Goal: Task Accomplishment & Management: Complete application form

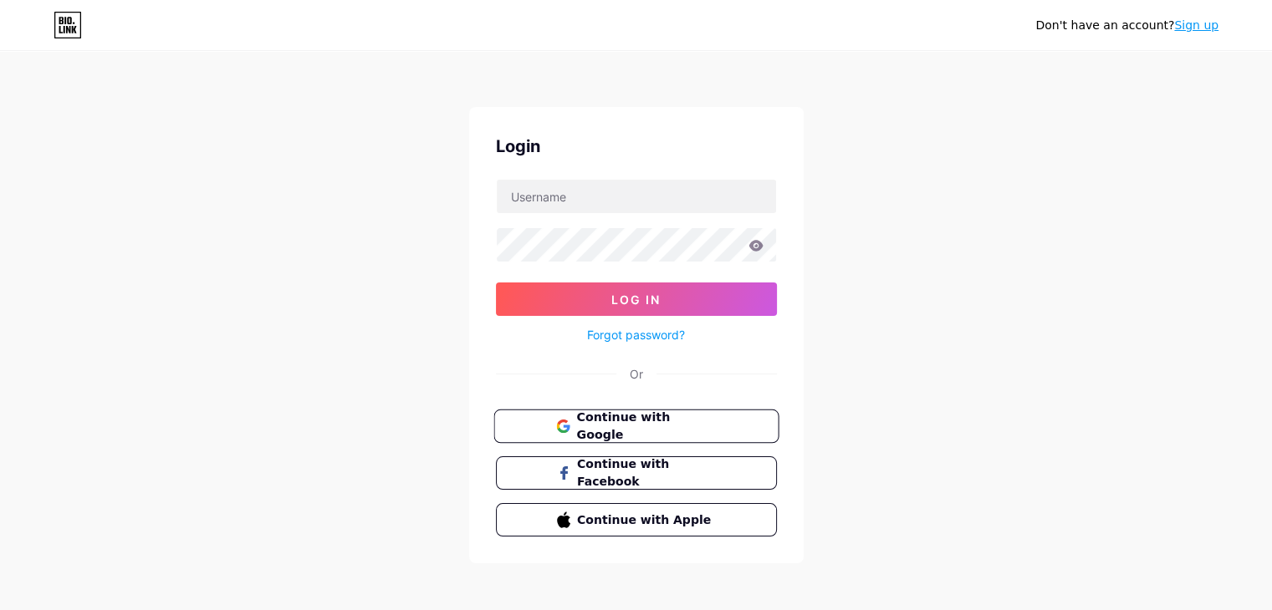
click at [596, 424] on span "Continue with Google" at bounding box center [646, 427] width 140 height 36
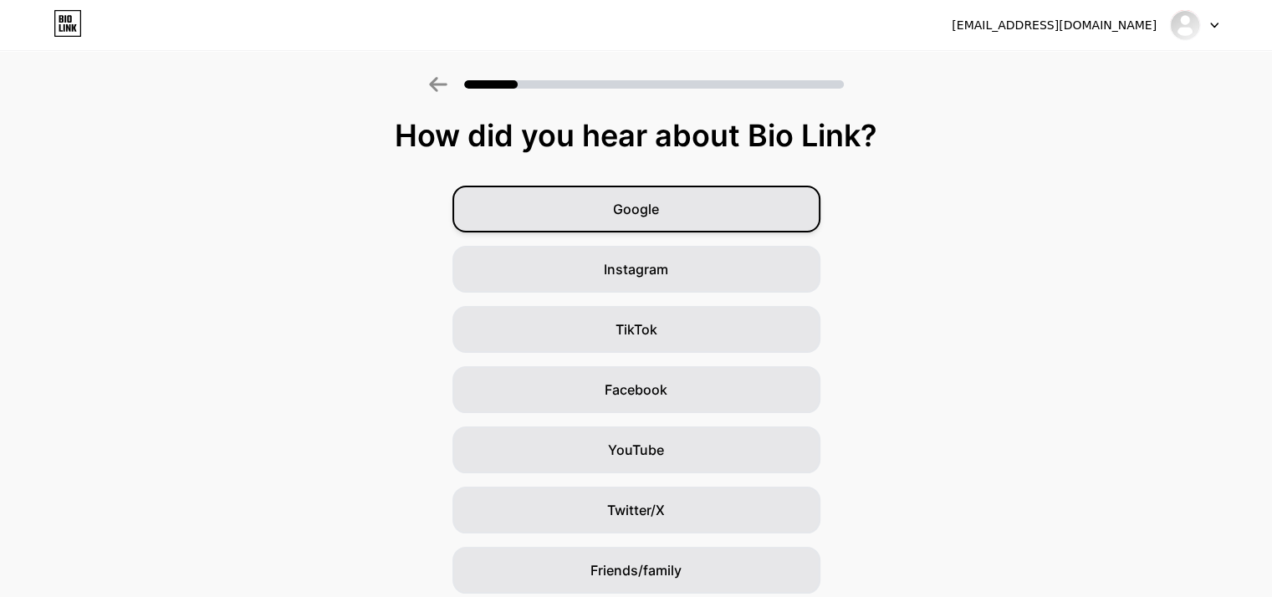
click at [689, 212] on div "Google" at bounding box center [636, 209] width 368 height 47
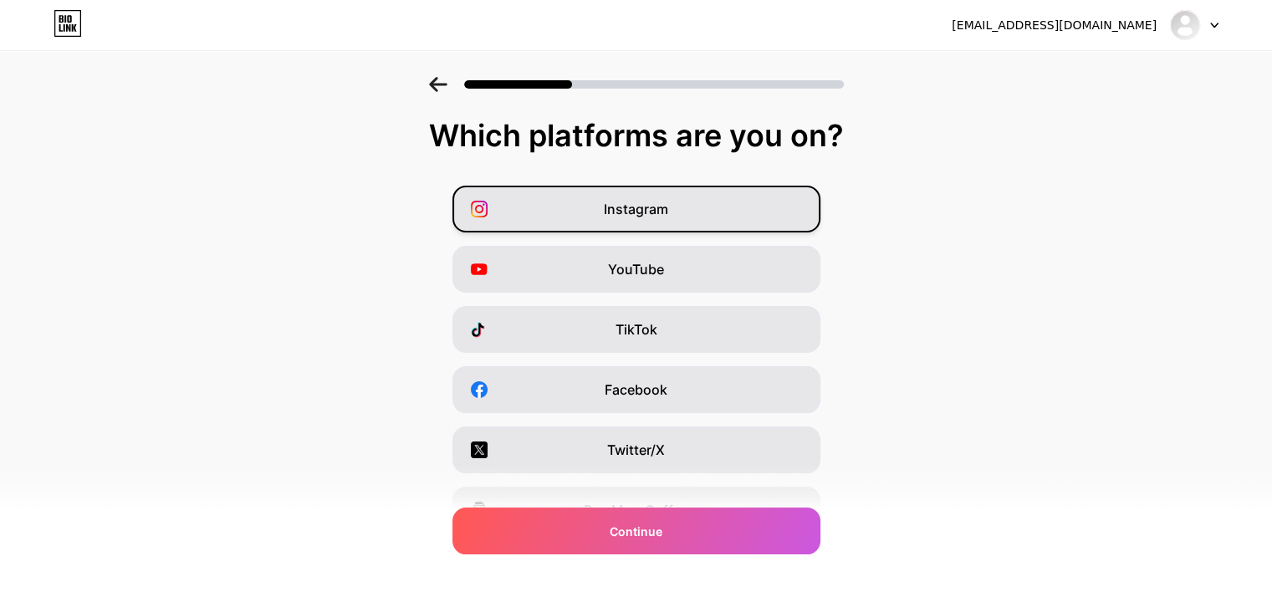
click at [666, 225] on div "Instagram" at bounding box center [636, 209] width 368 height 47
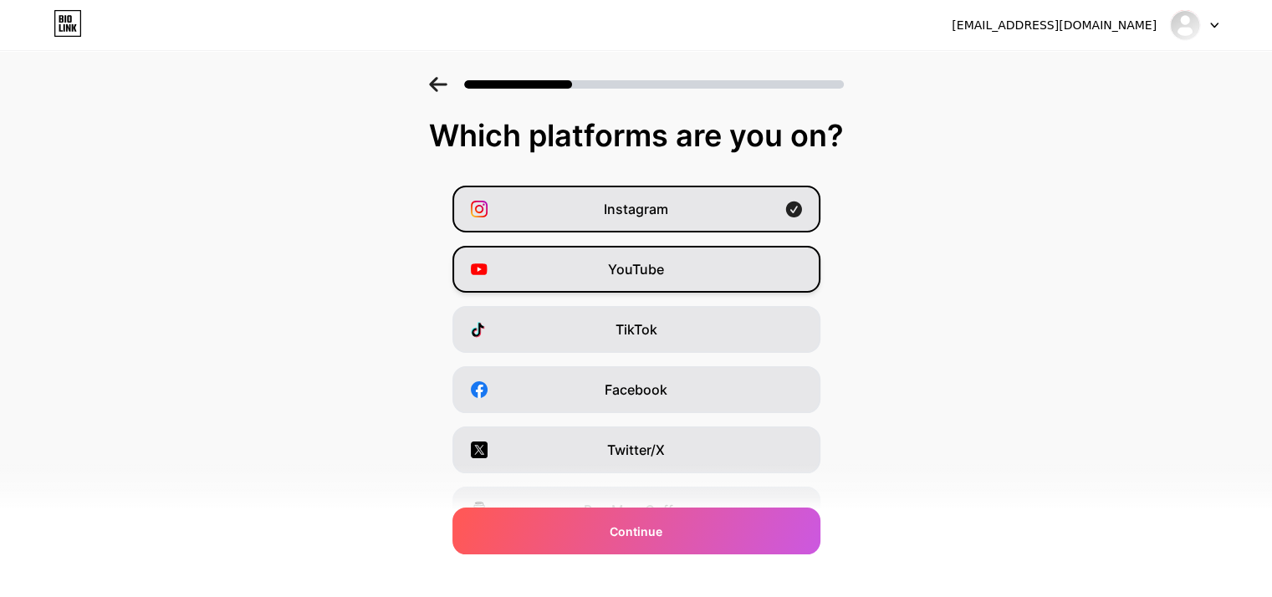
click at [646, 259] on span "YouTube" at bounding box center [636, 269] width 56 height 20
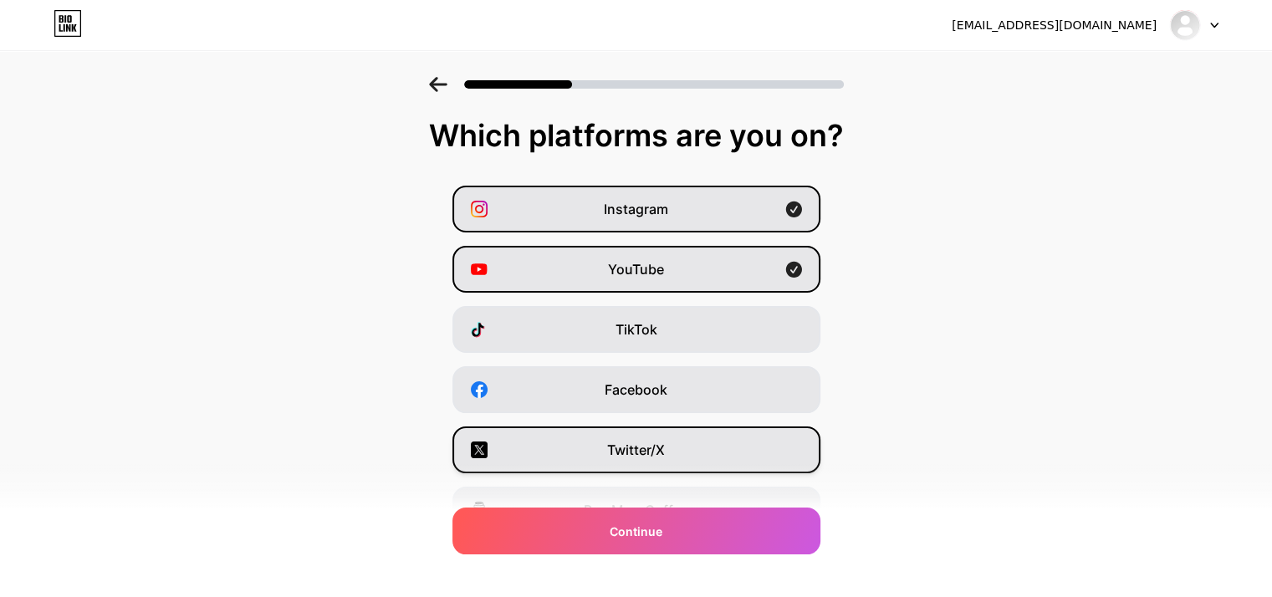
click at [637, 434] on div "Twitter/X" at bounding box center [636, 449] width 368 height 47
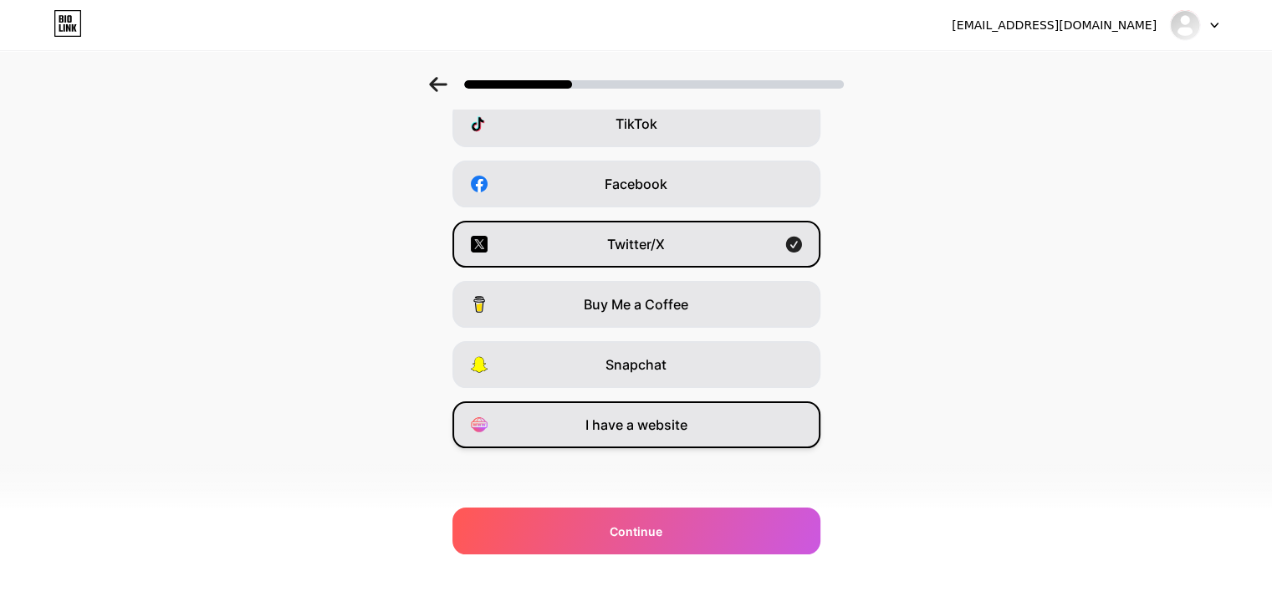
scroll to position [207, 0]
click at [674, 433] on div "I have a website" at bounding box center [636, 423] width 368 height 47
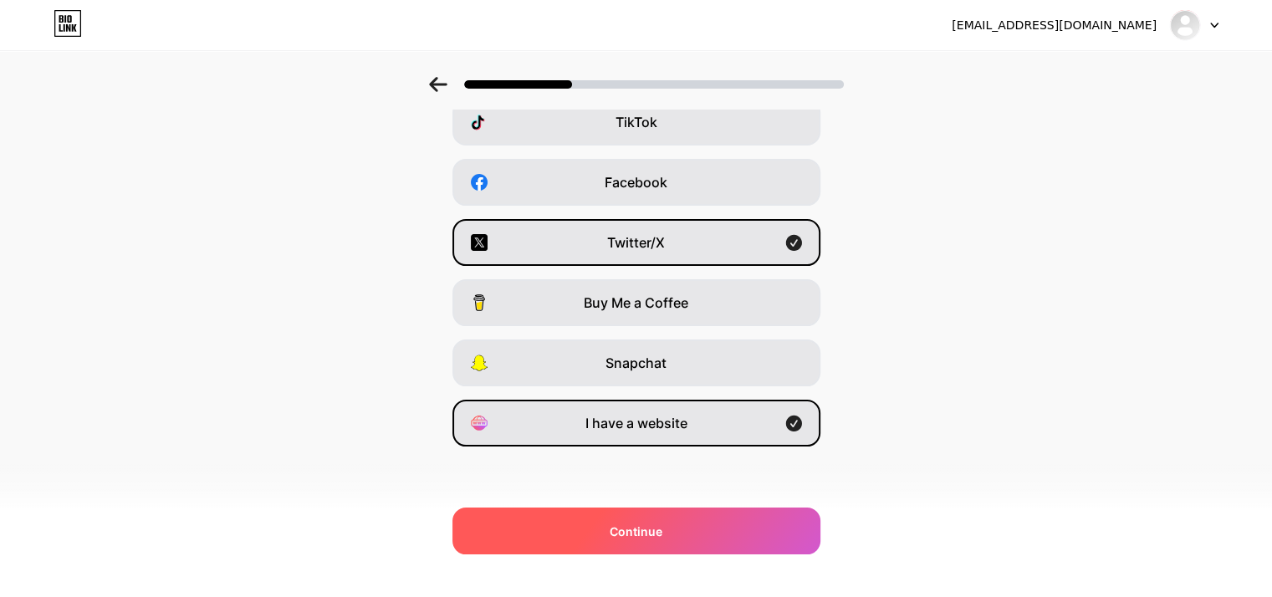
click at [629, 514] on div "Continue" at bounding box center [636, 530] width 368 height 47
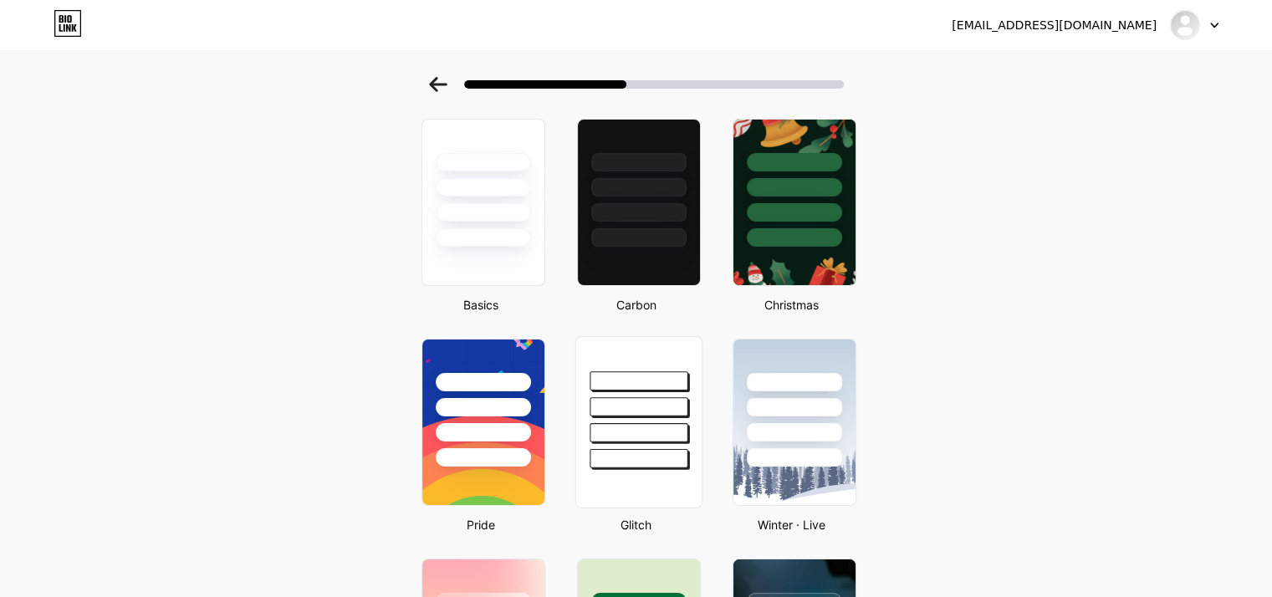
scroll to position [0, 0]
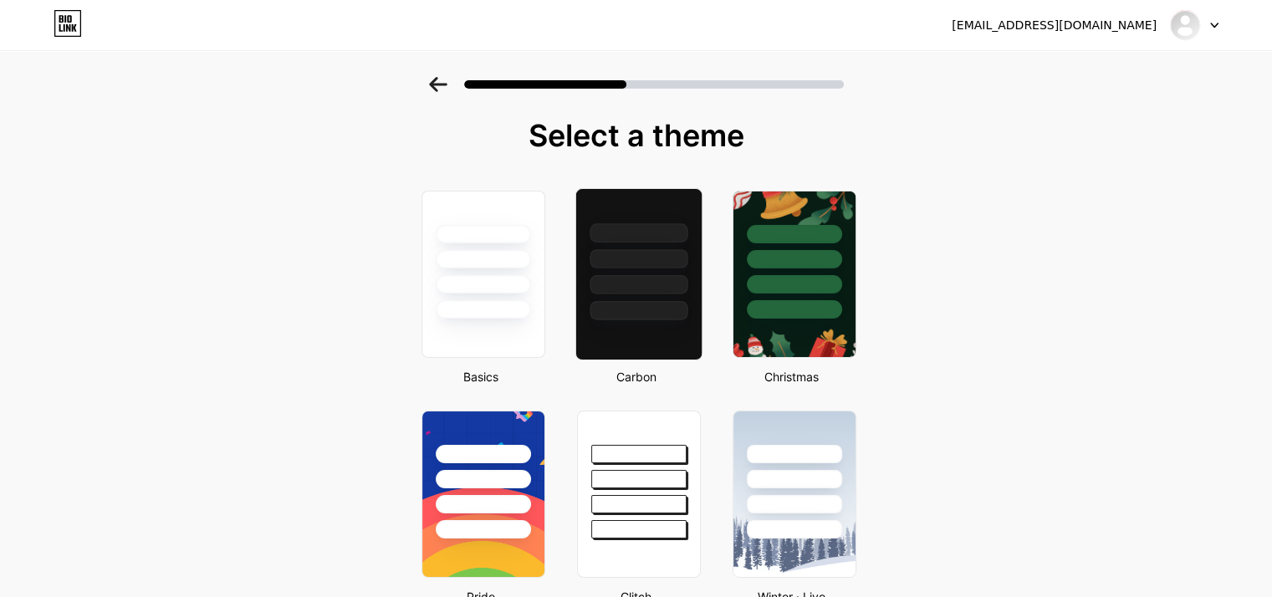
click at [689, 298] on div at bounding box center [637, 254] width 125 height 131
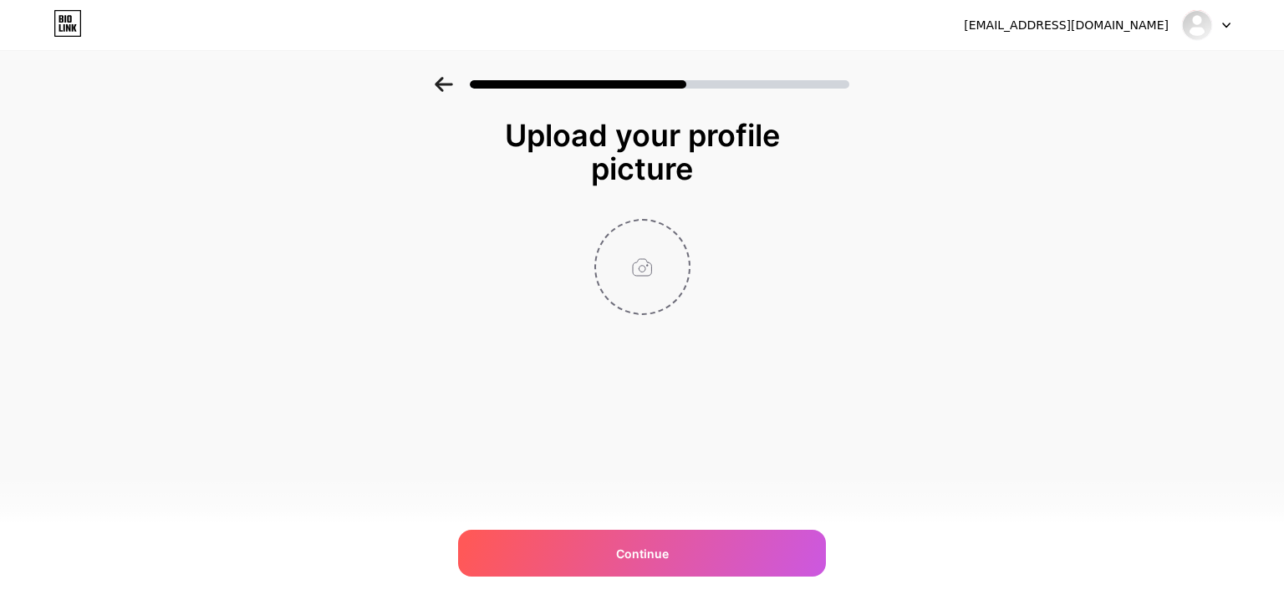
click at [643, 269] on input "file" at bounding box center [642, 267] width 93 height 93
type input "C:\fakepath\Umut-Tiryaki-Arakat-Mag-Genel-Yayin-Yonetmeni.png"
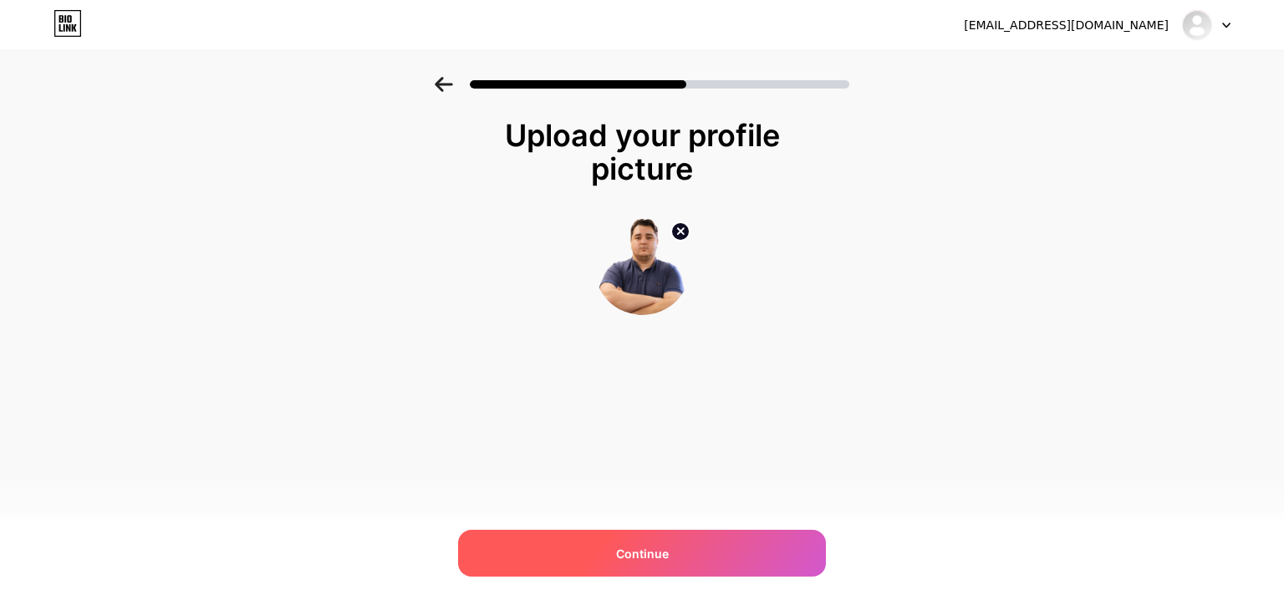
click at [620, 553] on span "Continue" at bounding box center [642, 554] width 53 height 18
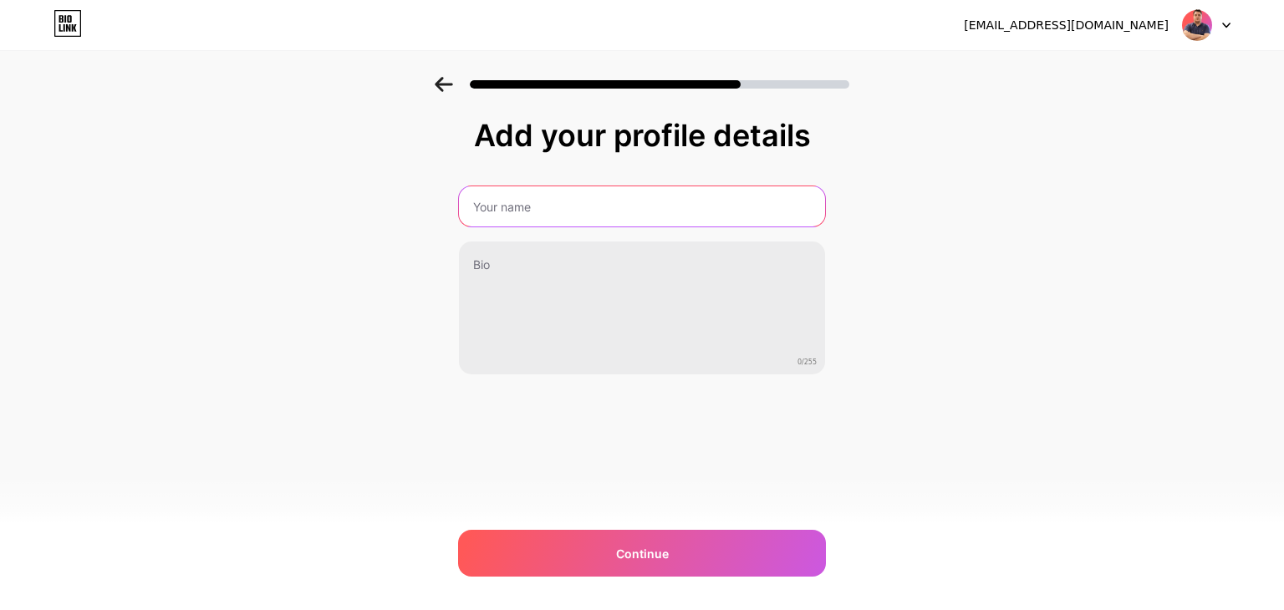
click at [643, 188] on input "text" at bounding box center [642, 206] width 366 height 40
type input "Umut Tiryaki"
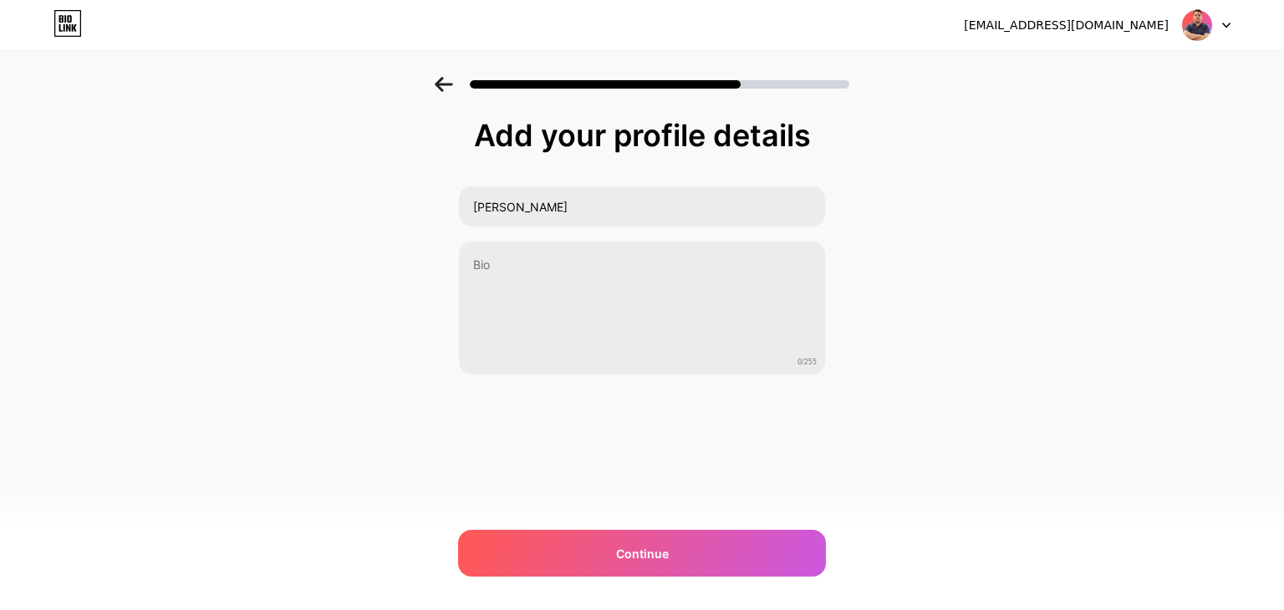
click at [662, 380] on div "Add your profile details Umut Tiryaki 0/255 Continue Error" at bounding box center [642, 289] width 368 height 340
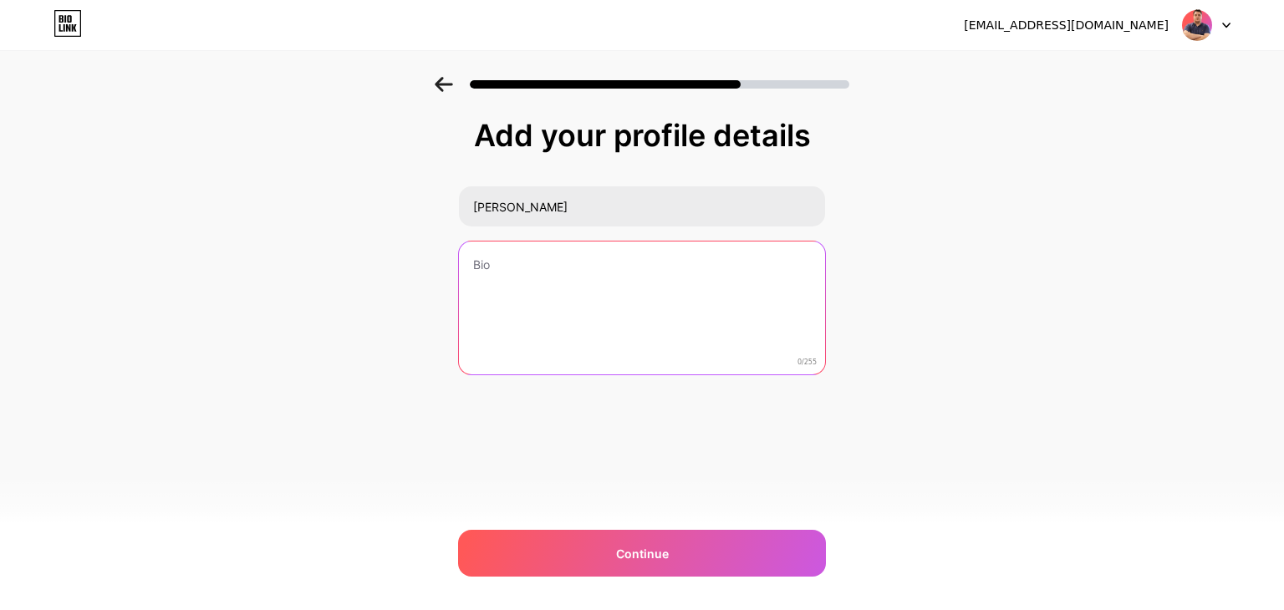
click at [660, 344] on textarea at bounding box center [642, 309] width 366 height 135
paste textarea "Merhaba, ben Umut Tiryaki. Arakat Mag'in genel yayın yönetmeni ve sahibiyim, ay…"
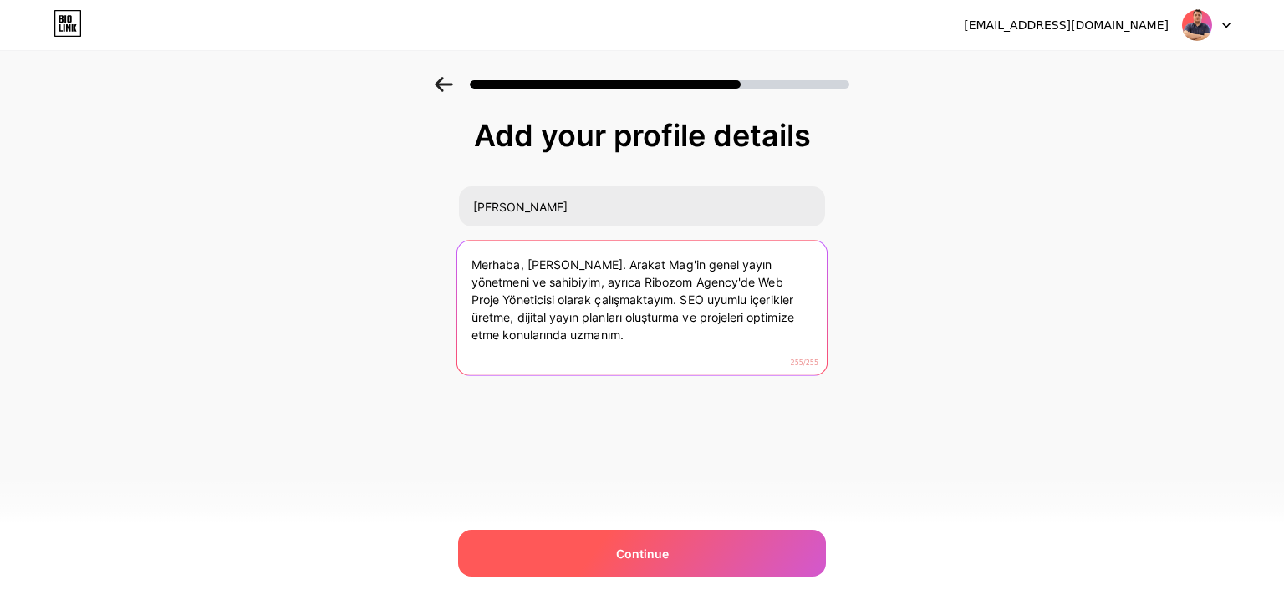
type textarea "Merhaba, ben Umut Tiryaki. Arakat Mag'in genel yayın yönetmeni ve sahibiyim, ay…"
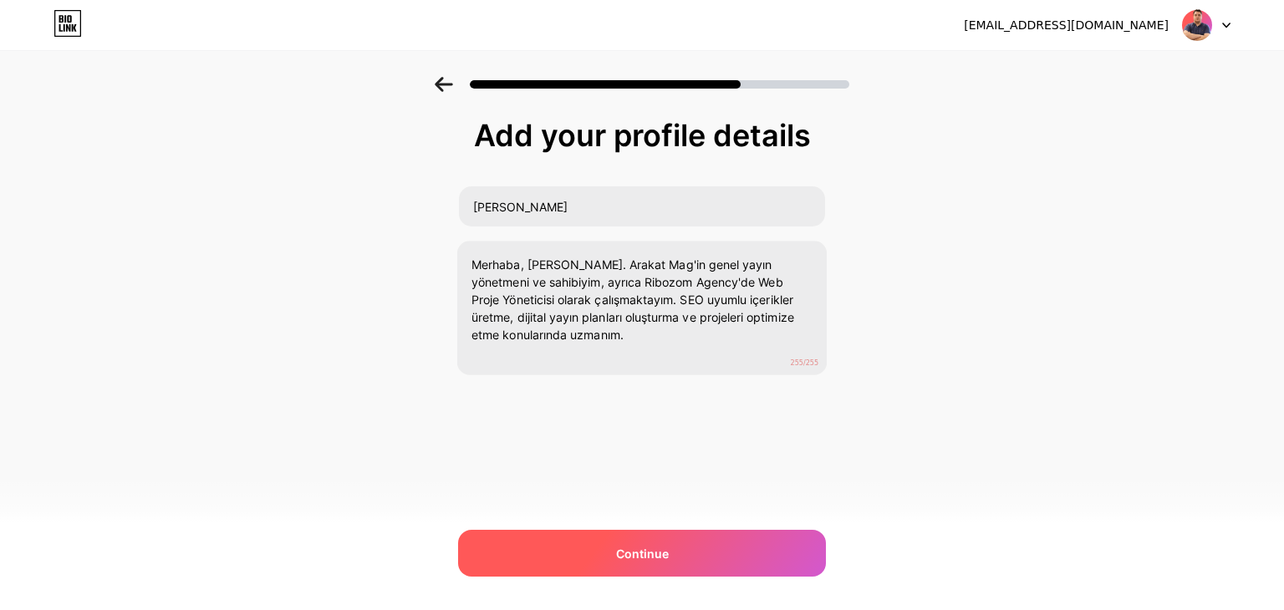
click at [643, 560] on span "Continue" at bounding box center [642, 554] width 53 height 18
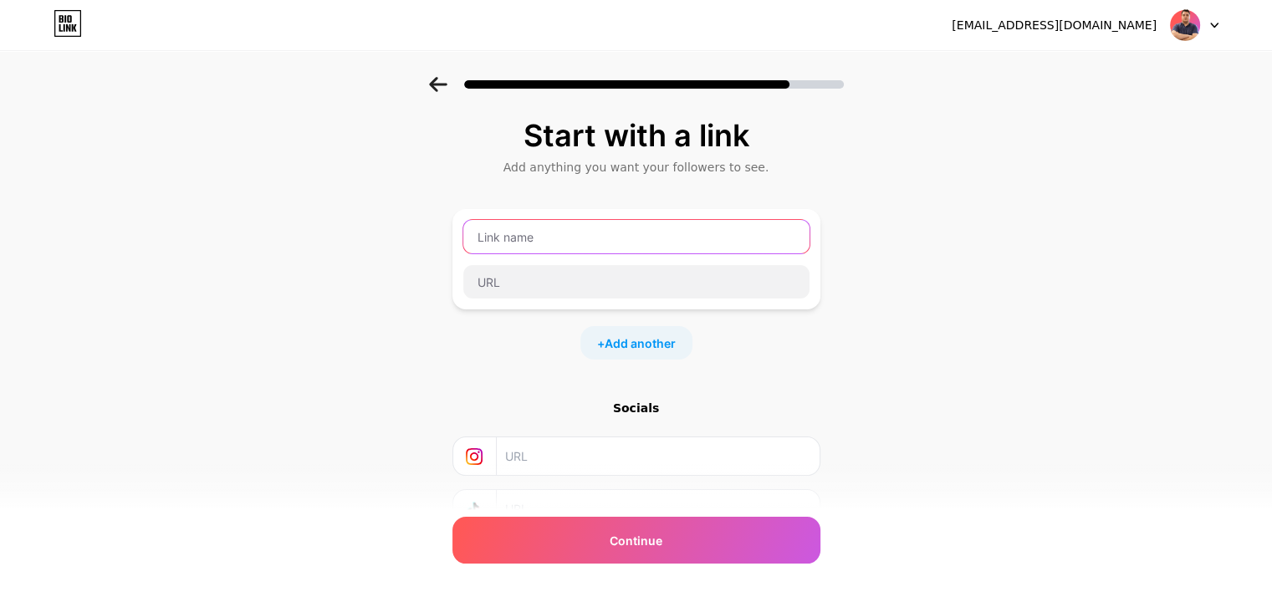
click at [568, 242] on input "text" at bounding box center [636, 236] width 346 height 33
type input "umuttiryaki"
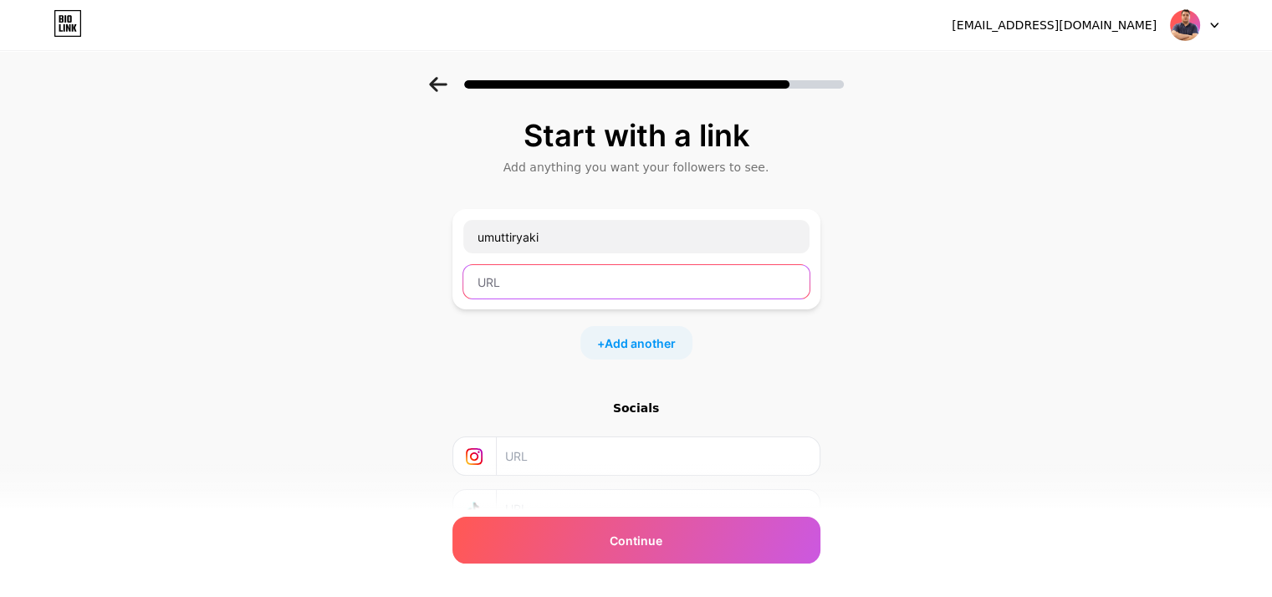
click at [556, 275] on input "text" at bounding box center [636, 281] width 346 height 33
type input "umuttiryaki"
click at [583, 462] on input "text" at bounding box center [656, 456] width 303 height 38
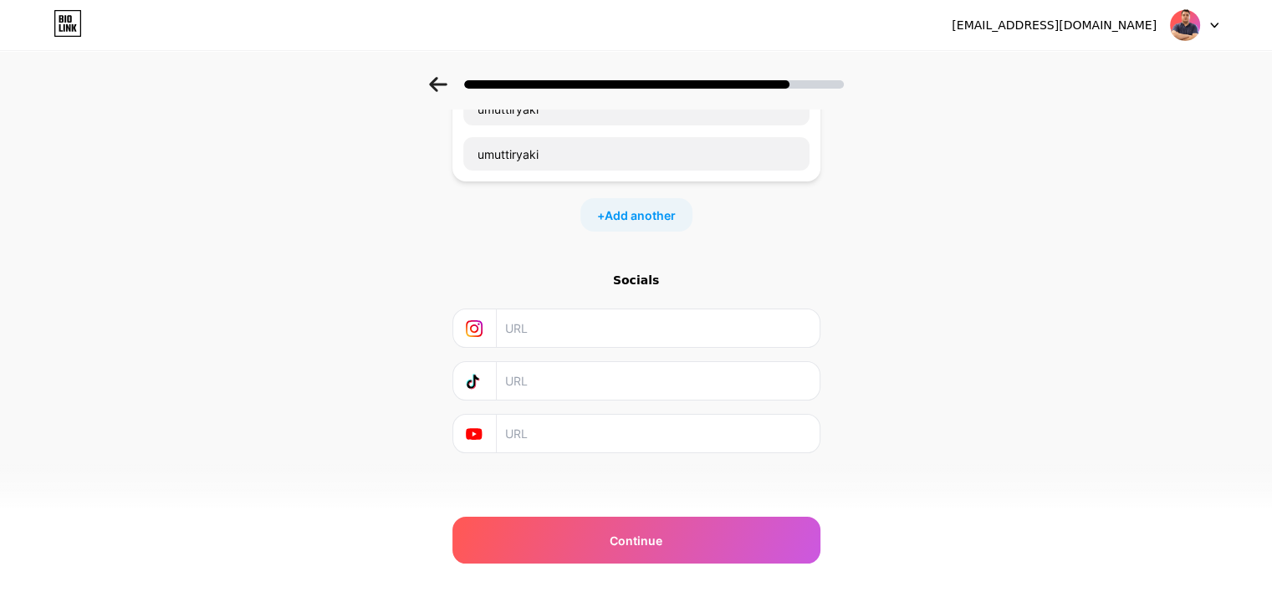
scroll to position [132, 0]
paste input "https://www.instagram.com/umut_tiryakii/"
type input "https://www.instagram.com/umut_tiryakii/"
click at [553, 423] on input "text" at bounding box center [656, 430] width 303 height 38
paste input "https://www.youtube.com/@Arakatmag"
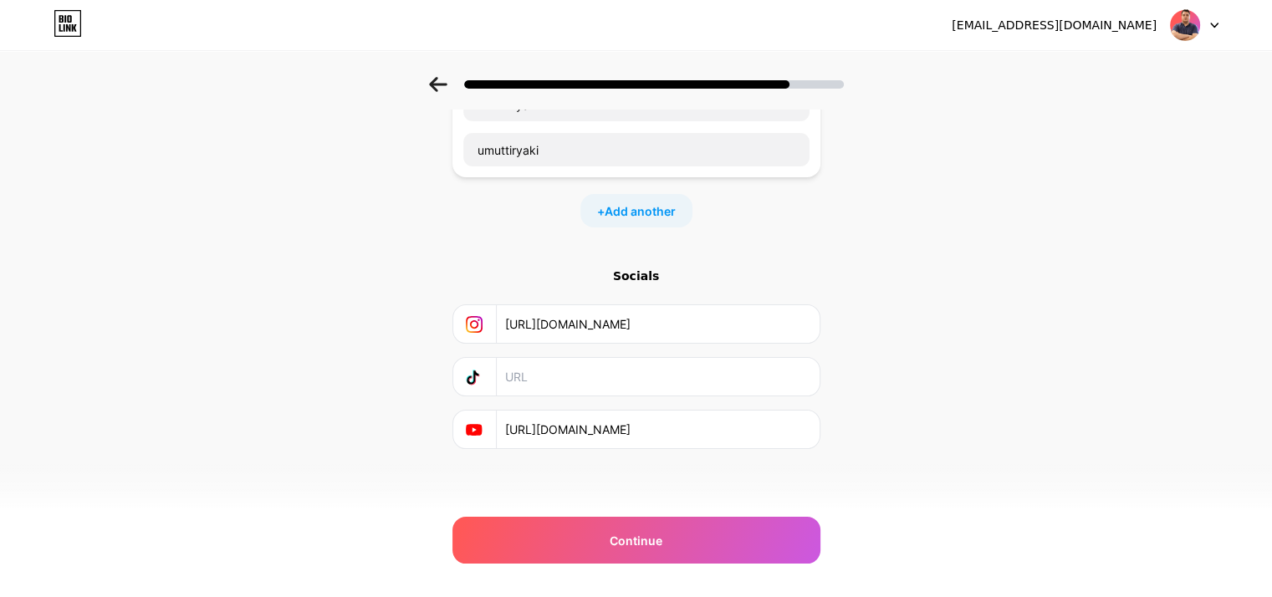
scroll to position [0, 0]
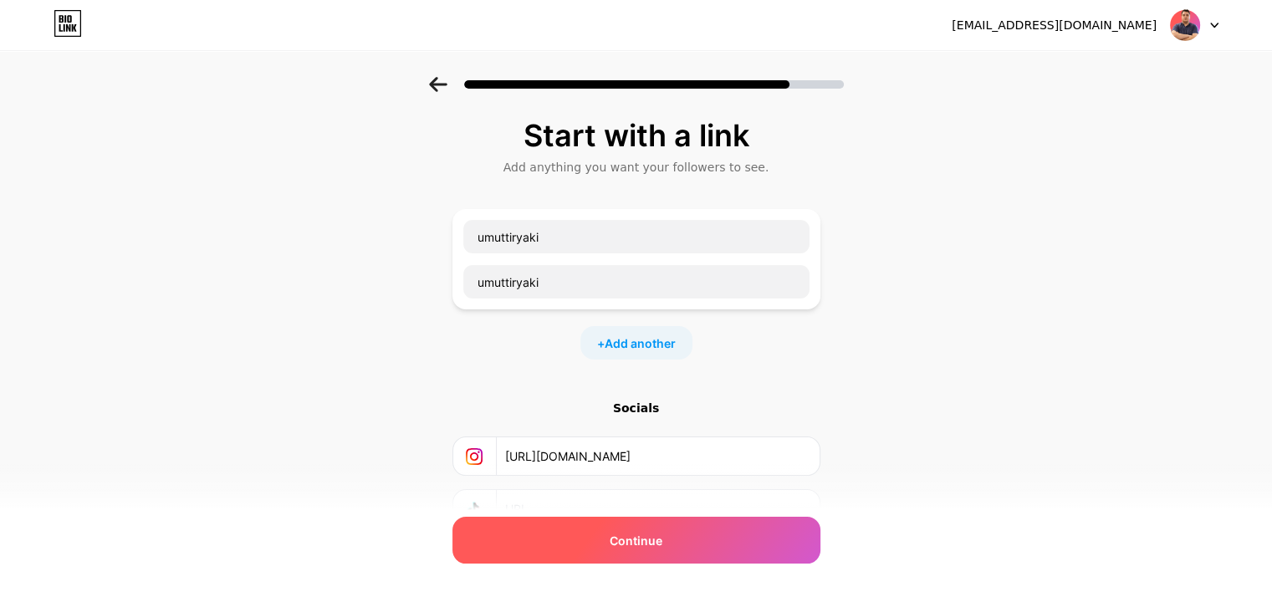
type input "https://www.youtube.com/@Arakatmag"
click at [639, 539] on span "Continue" at bounding box center [635, 541] width 53 height 18
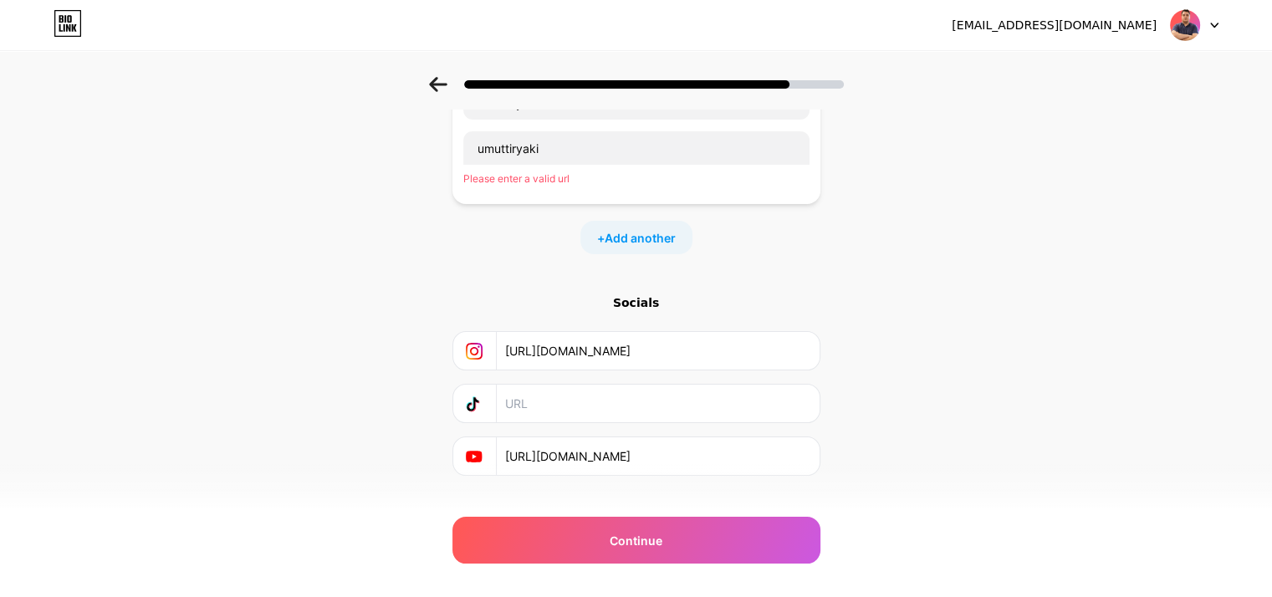
scroll to position [161, 0]
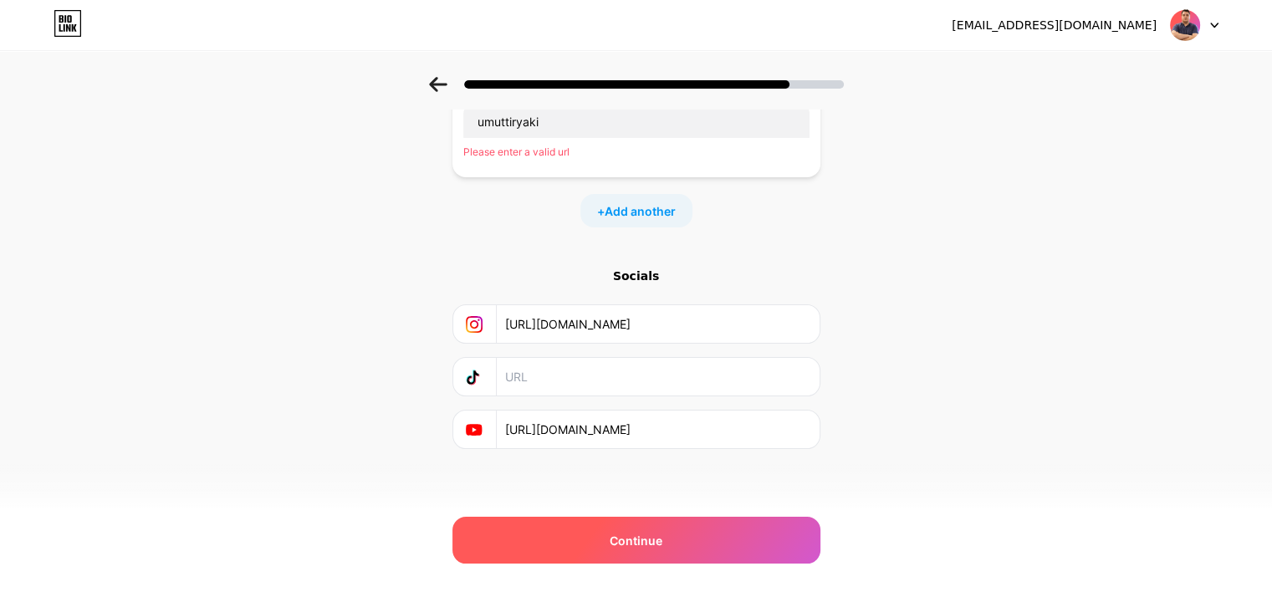
click at [635, 548] on span "Continue" at bounding box center [635, 541] width 53 height 18
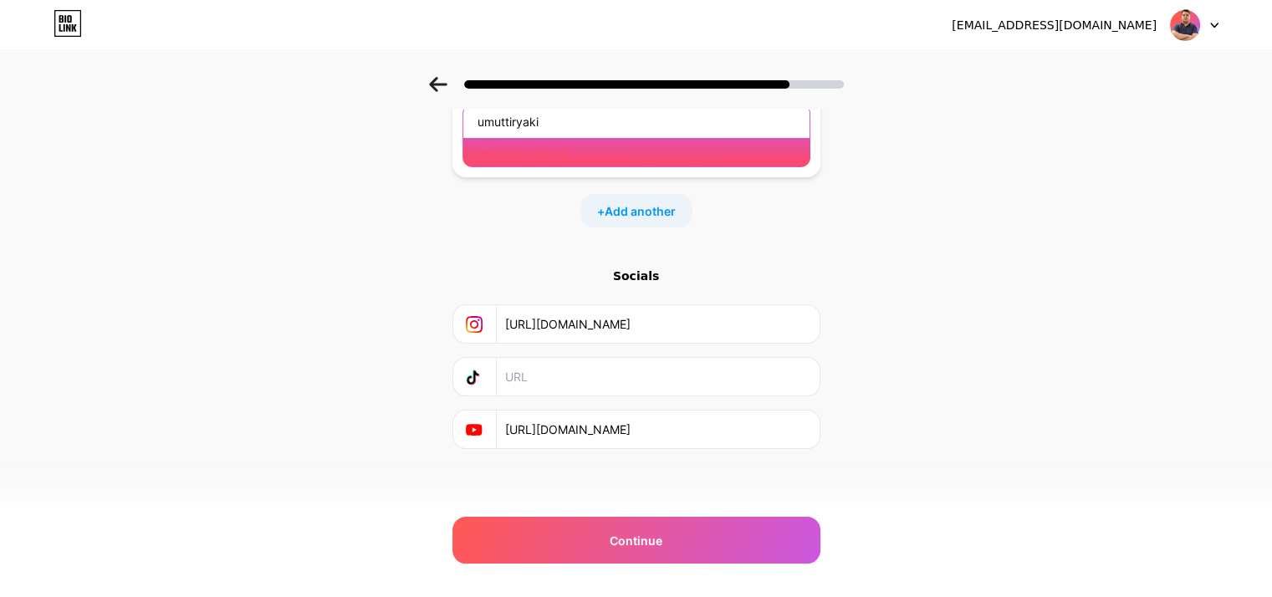
click at [509, 120] on input "umuttiryaki" at bounding box center [636, 121] width 346 height 33
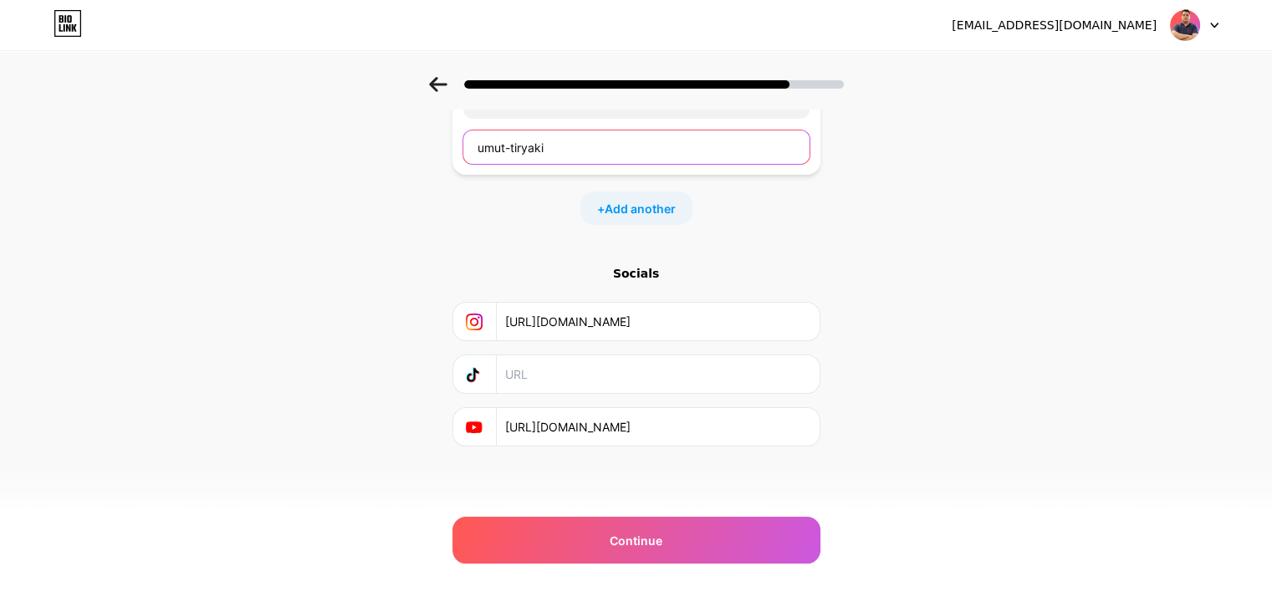
scroll to position [132, 0]
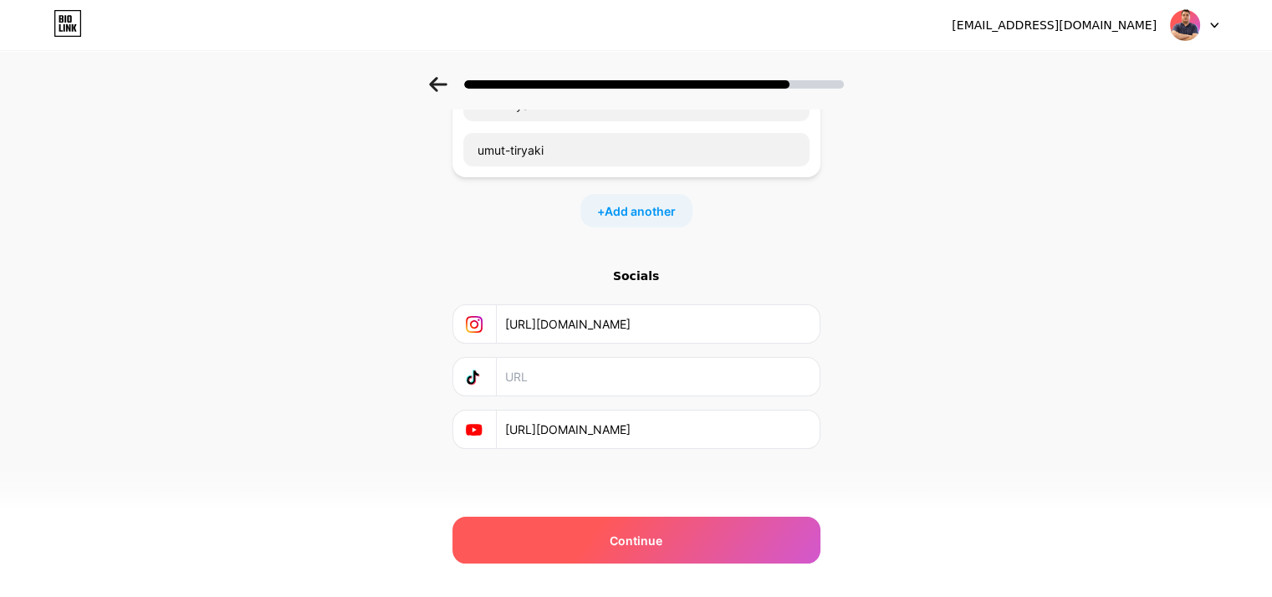
click at [593, 544] on div "Continue" at bounding box center [636, 540] width 368 height 47
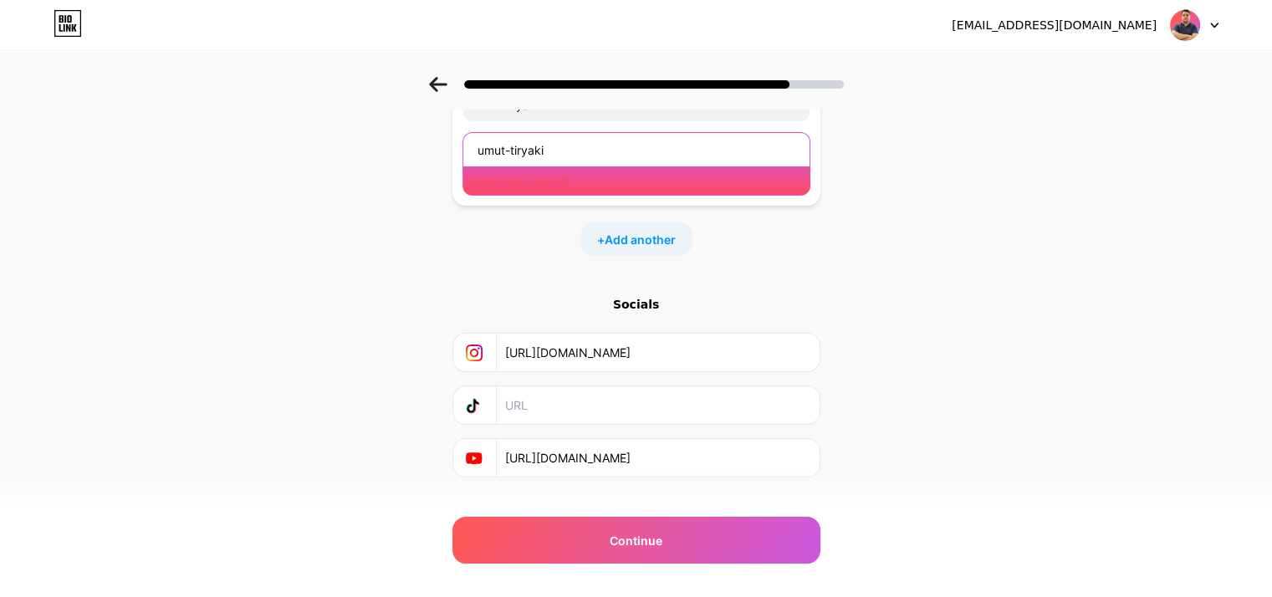
click at [518, 153] on input "umut-tiryaki" at bounding box center [636, 149] width 346 height 33
click at [515, 151] on input "umut-tiryaki" at bounding box center [636, 149] width 346 height 33
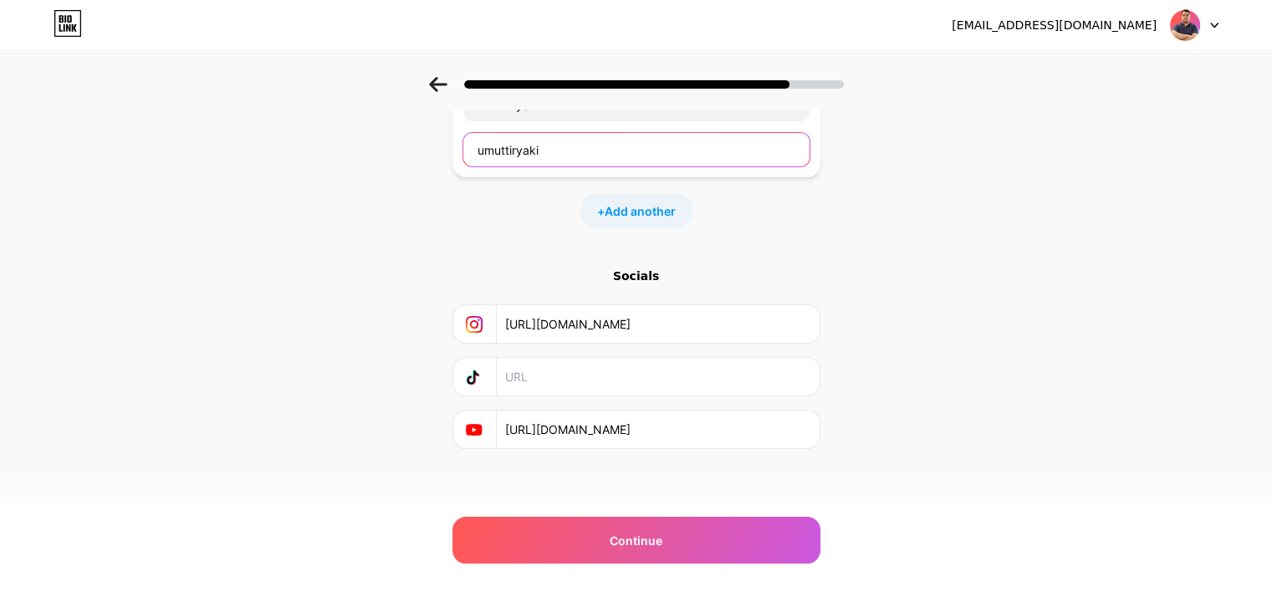
click at [564, 141] on input "umuttiryaki" at bounding box center [636, 149] width 346 height 33
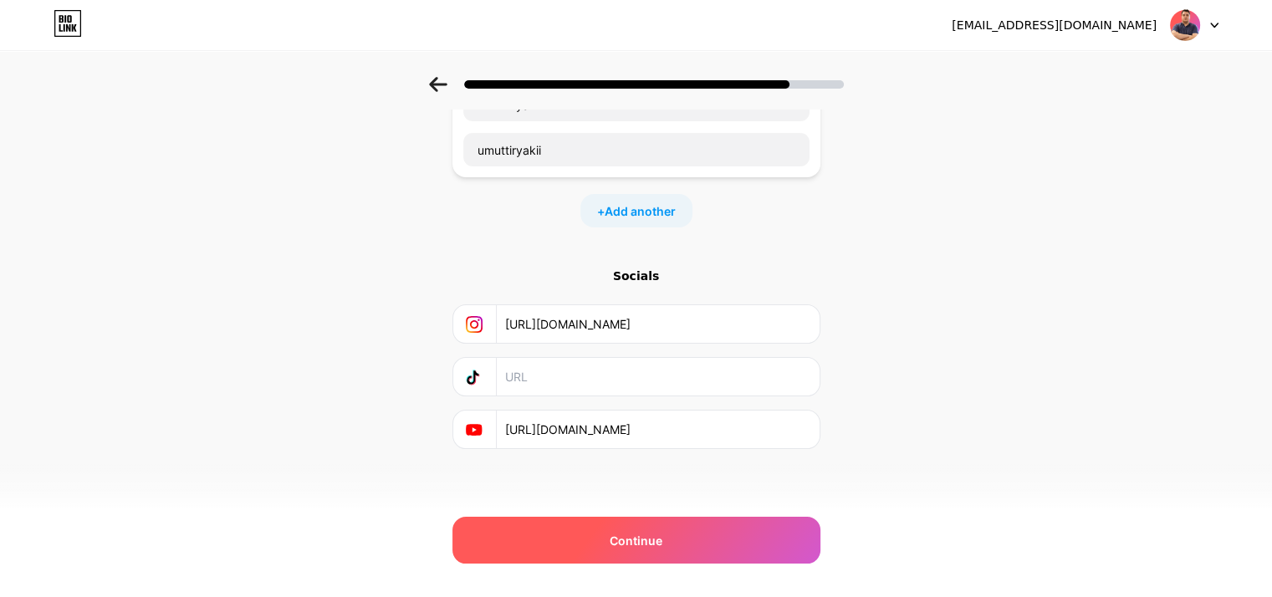
click at [618, 554] on div "Continue" at bounding box center [636, 540] width 368 height 47
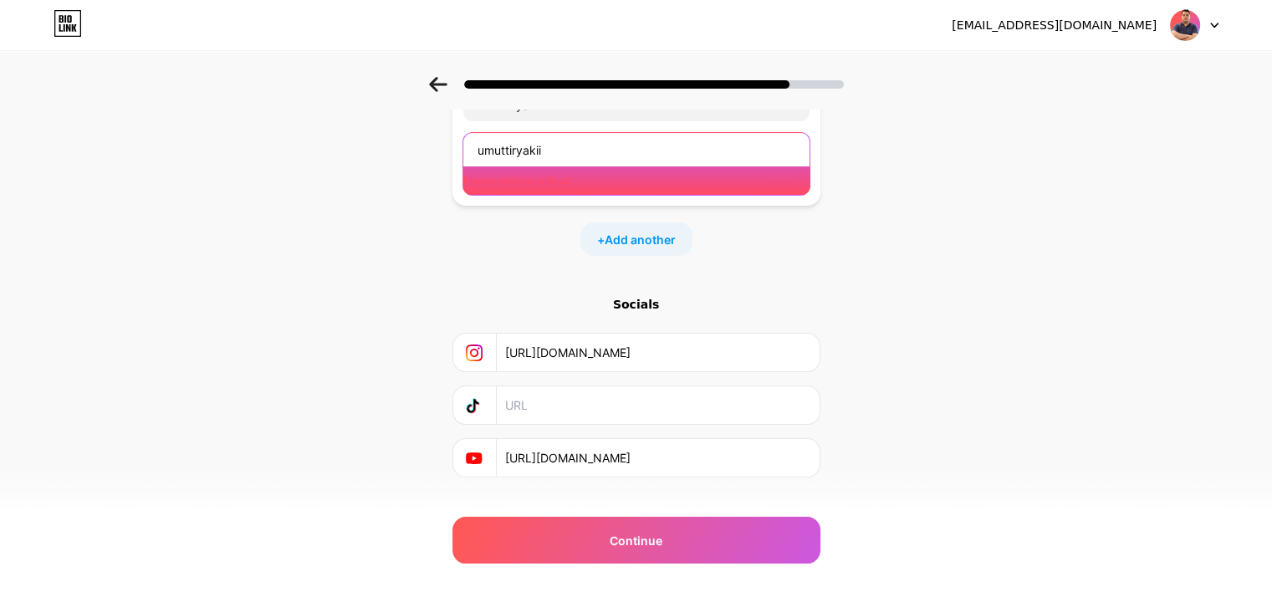
click at [605, 152] on input "umuttiryakii" at bounding box center [636, 149] width 346 height 33
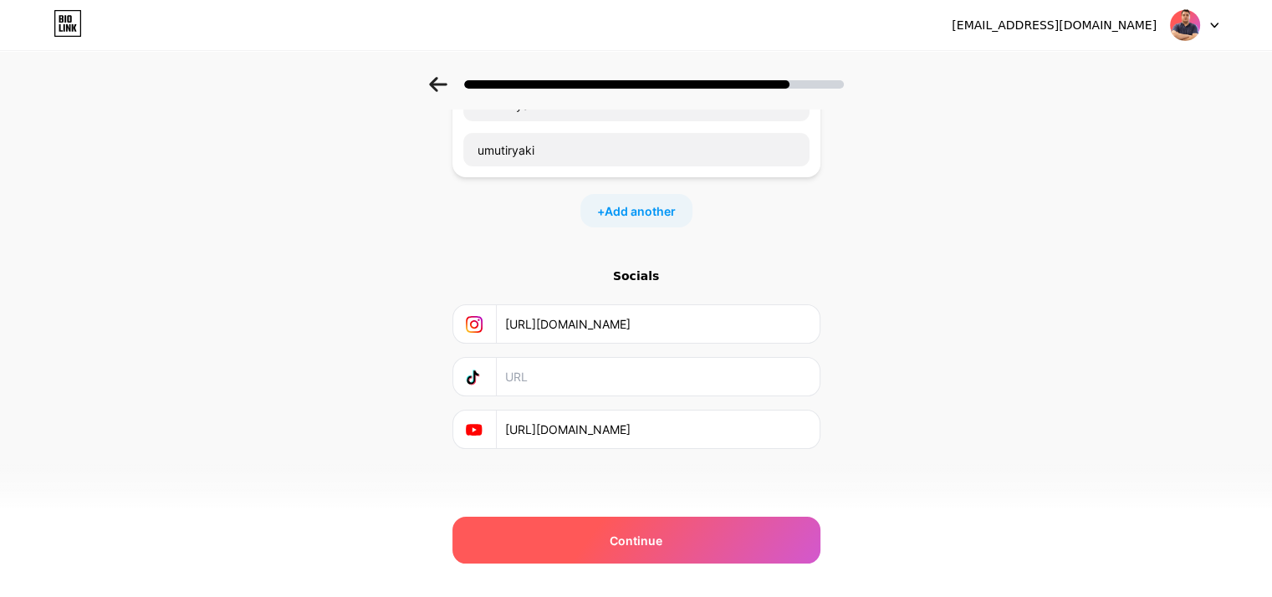
click at [603, 533] on div "Continue" at bounding box center [636, 540] width 368 height 47
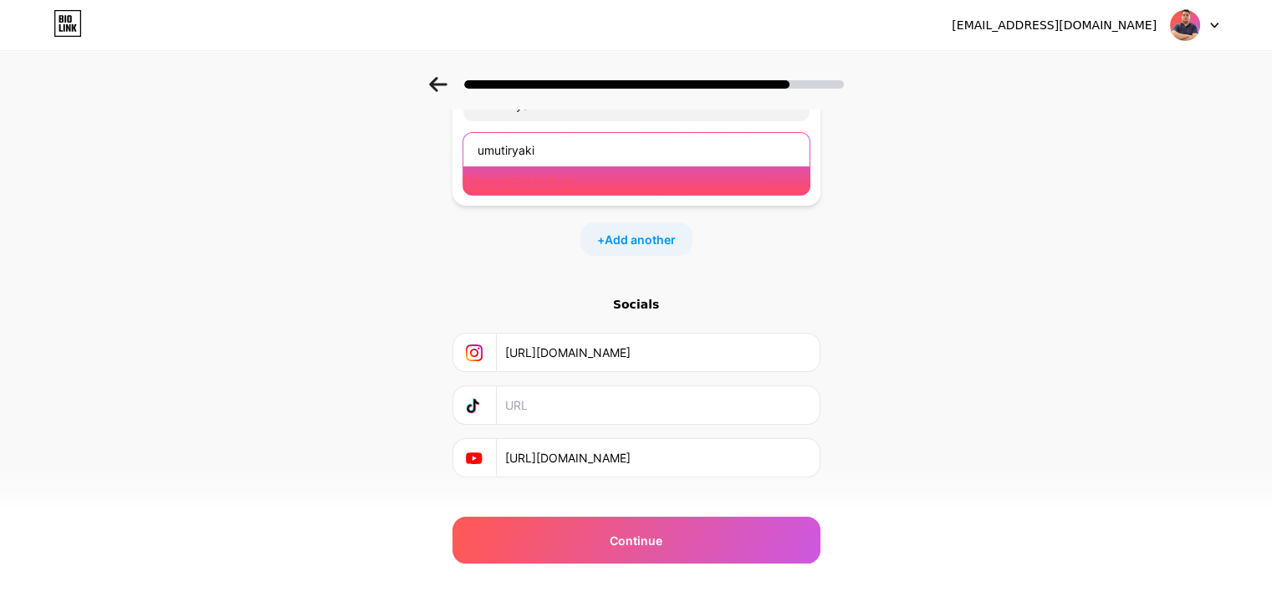
click at [613, 162] on input "umutiryaki" at bounding box center [636, 149] width 346 height 33
click at [507, 145] on input "umutiryaki" at bounding box center [636, 149] width 346 height 33
click at [512, 151] on input "umutiryaki" at bounding box center [636, 149] width 346 height 33
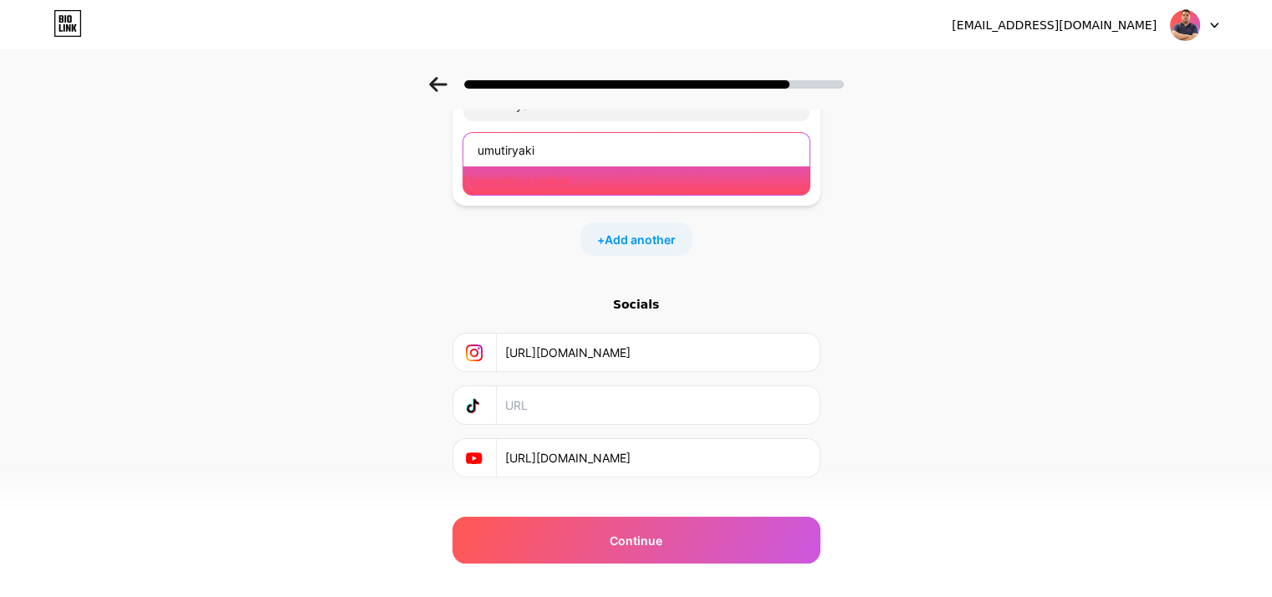
click at [509, 148] on input "umutiryaki" at bounding box center [636, 149] width 346 height 33
click at [505, 149] on input "umutiryaki" at bounding box center [636, 149] width 346 height 33
click at [512, 154] on input "umutiryaki" at bounding box center [636, 149] width 346 height 33
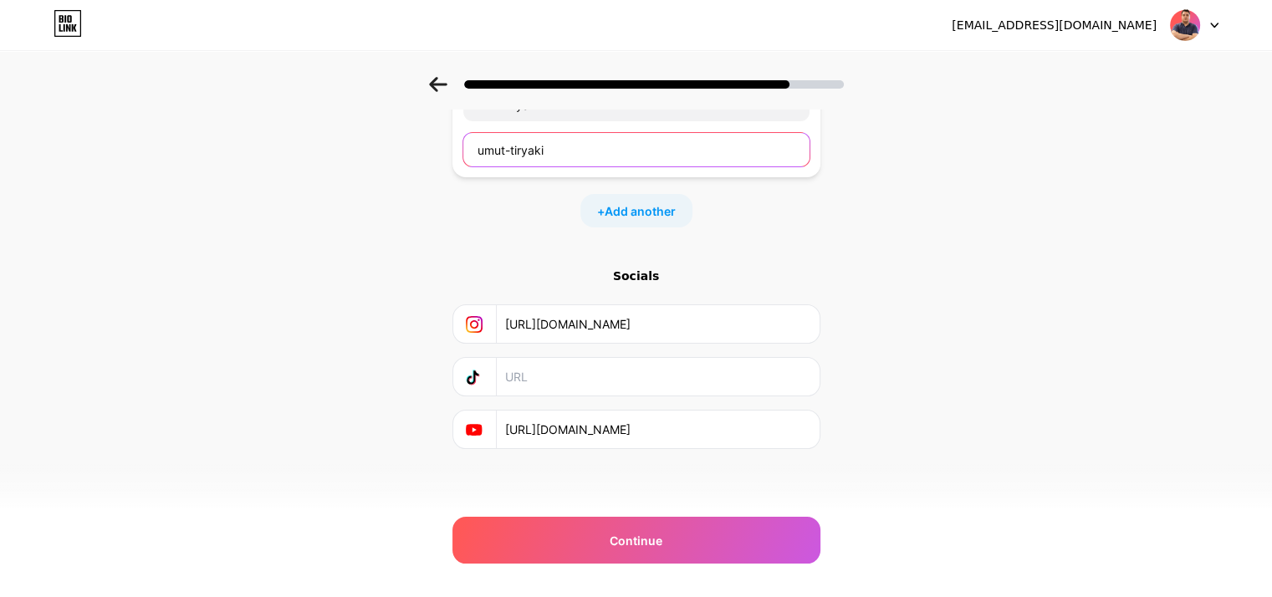
click at [611, 165] on input "umut-tiryaki" at bounding box center [636, 149] width 346 height 33
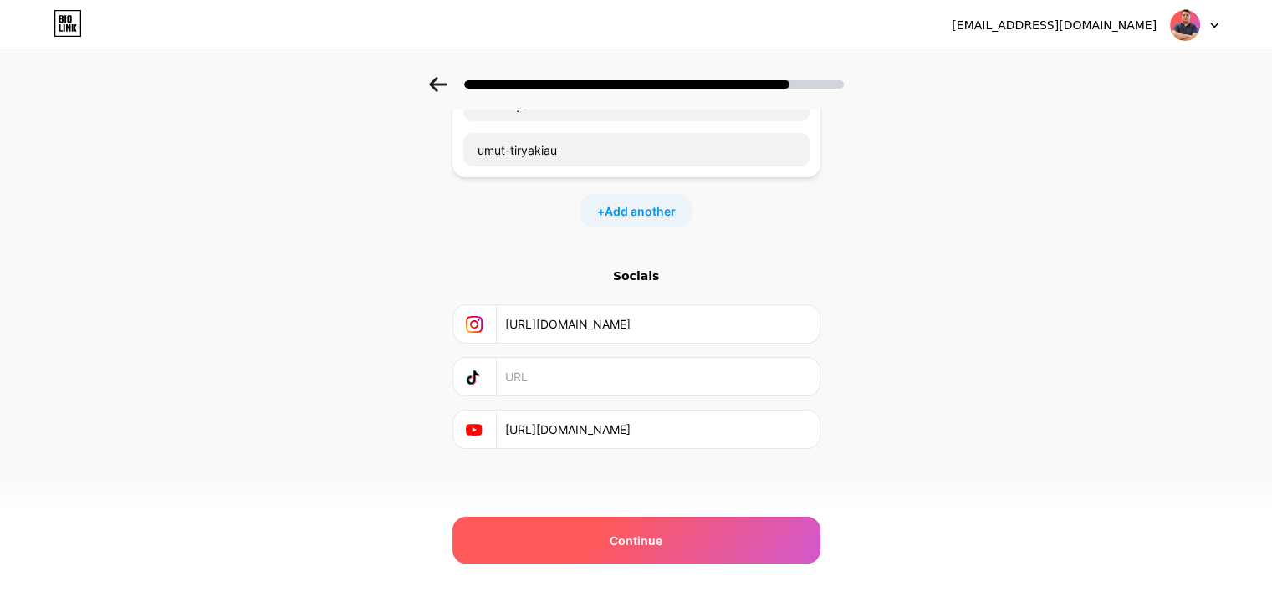
click at [635, 536] on span "Continue" at bounding box center [635, 541] width 53 height 18
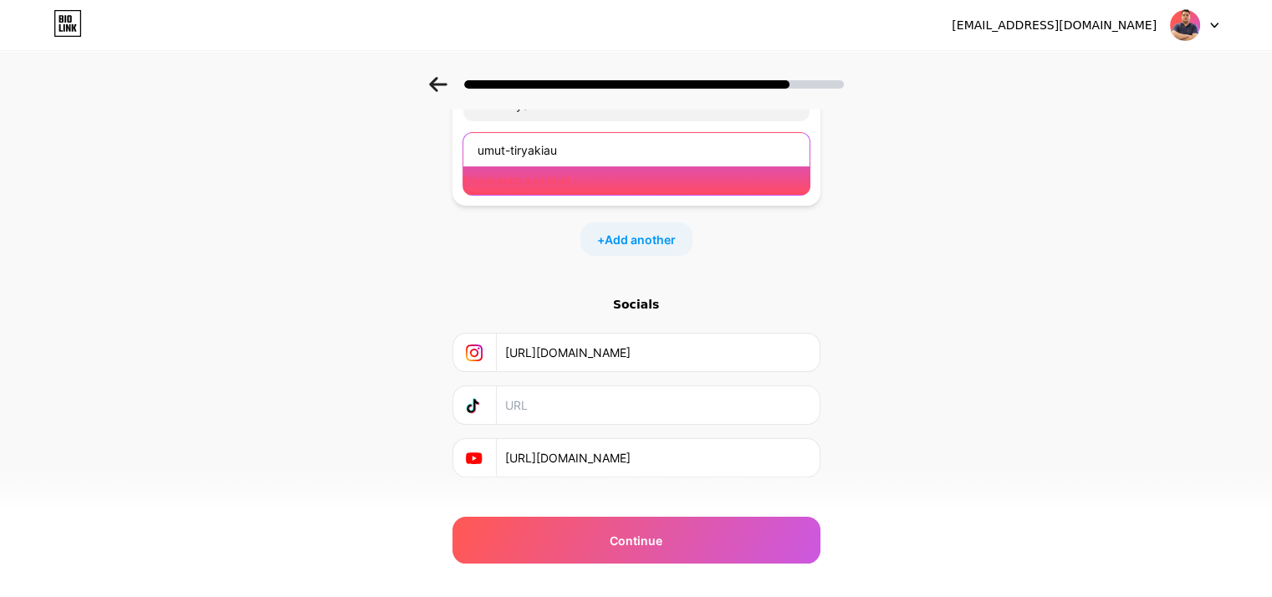
click at [582, 146] on input "umut-tiryakiau" at bounding box center [636, 149] width 346 height 33
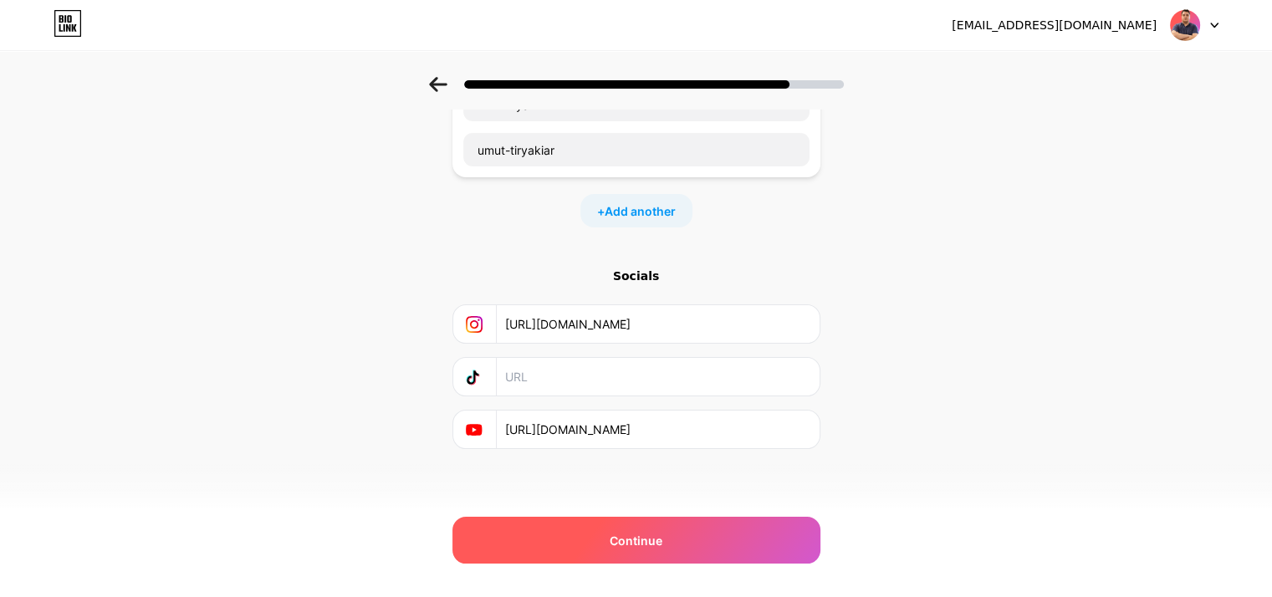
click at [644, 543] on span "Continue" at bounding box center [635, 541] width 53 height 18
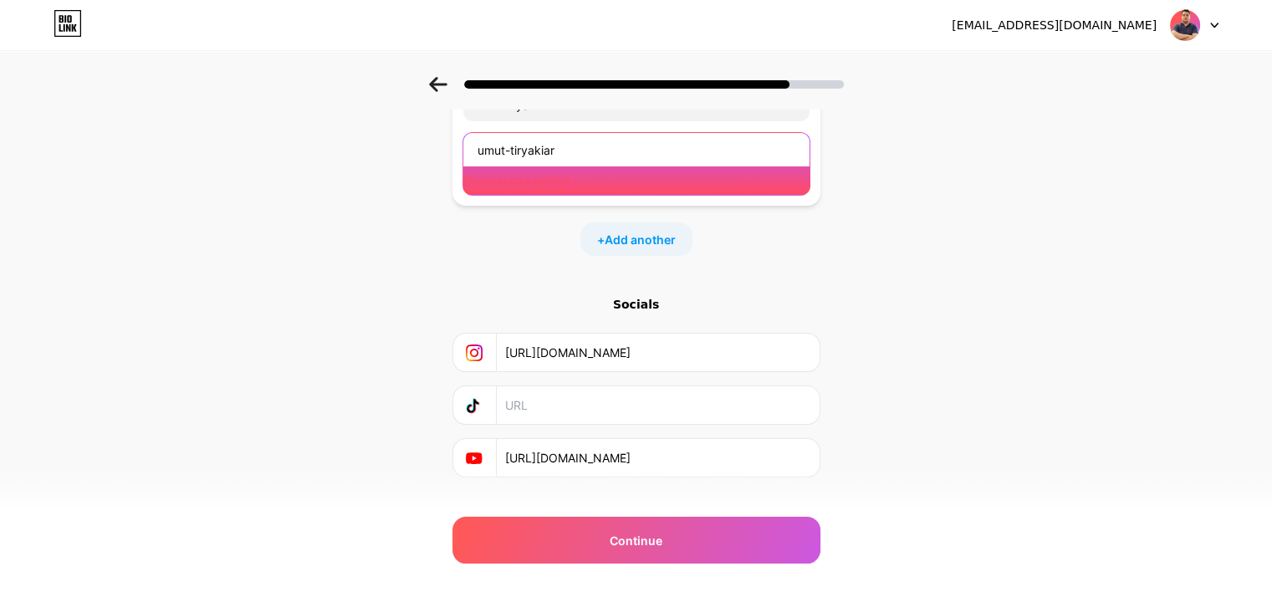
click at [580, 144] on input "umut-tiryakiar" at bounding box center [636, 149] width 346 height 33
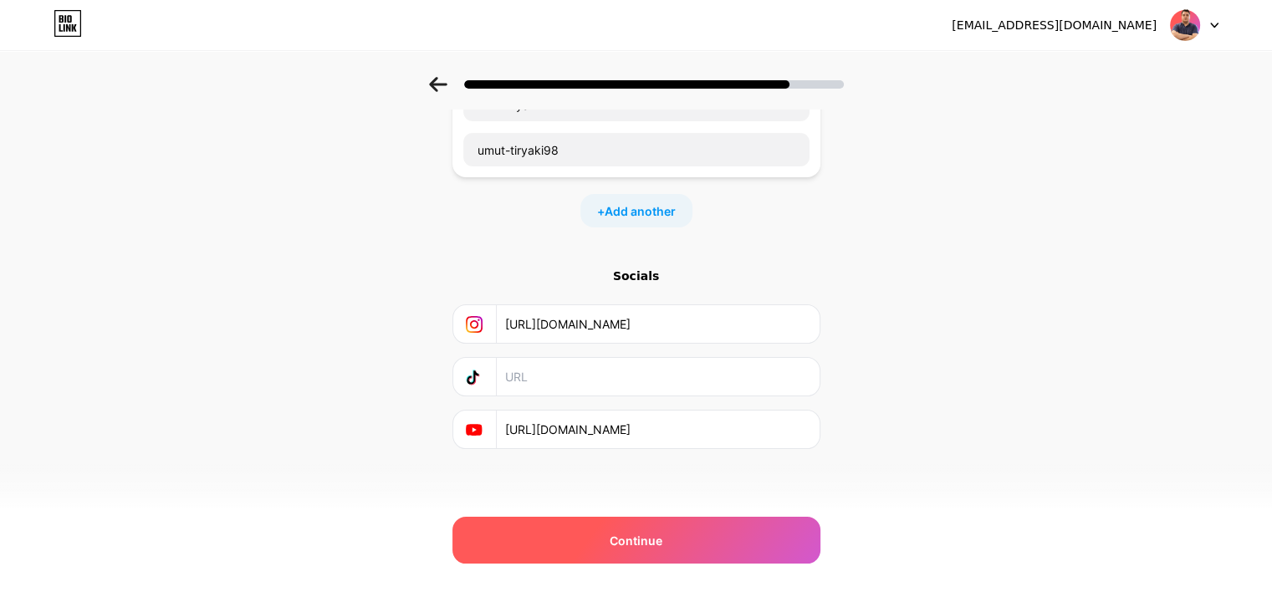
click at [672, 548] on div "Continue" at bounding box center [636, 540] width 368 height 47
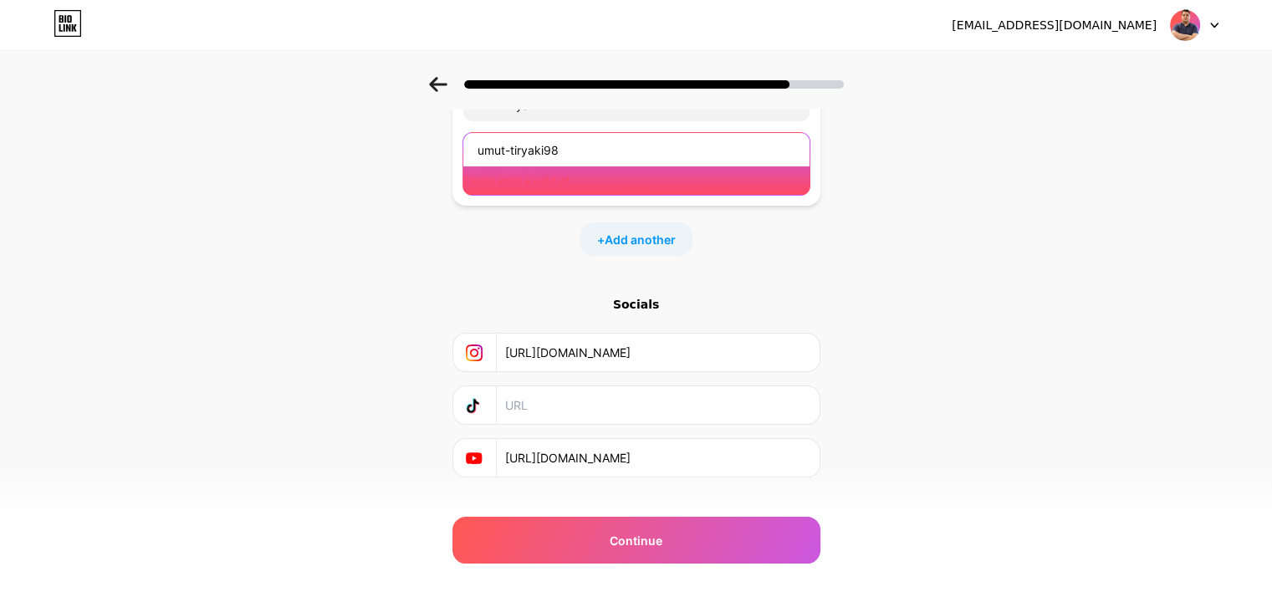
click at [585, 160] on input "umut-tiryaki98" at bounding box center [636, 149] width 346 height 33
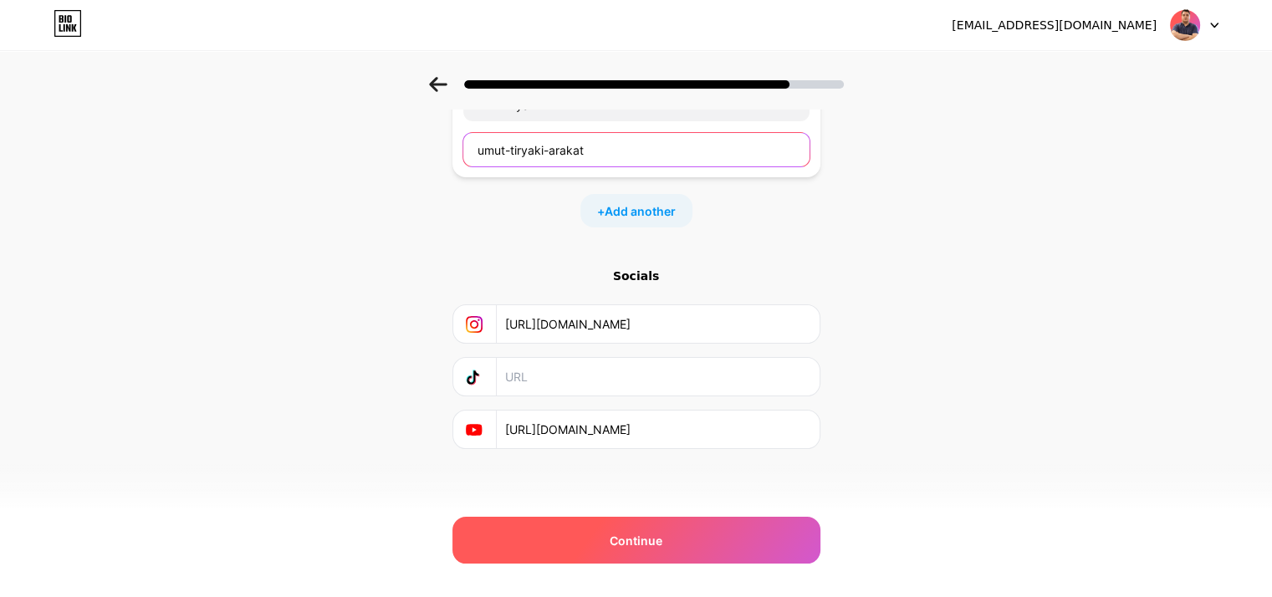
type input "umut-tiryaki-arakat"
drag, startPoint x: 630, startPoint y: 538, endPoint x: 638, endPoint y: 543, distance: 9.0
click at [638, 543] on span "Continue" at bounding box center [635, 541] width 53 height 18
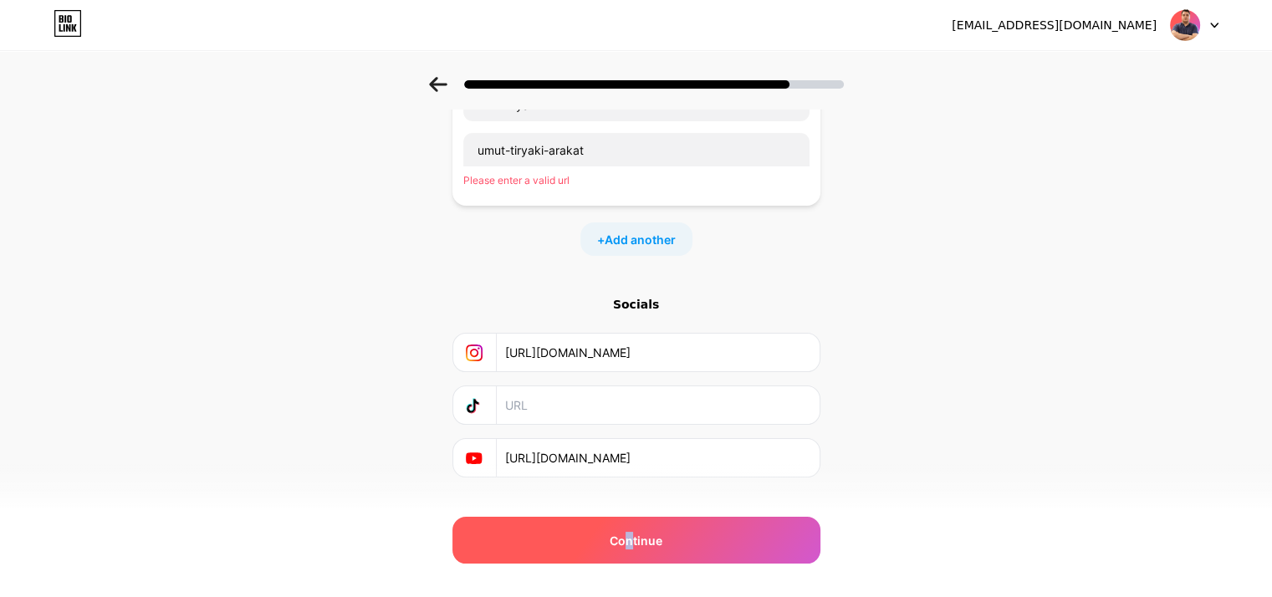
click at [638, 543] on span "Continue" at bounding box center [635, 541] width 53 height 18
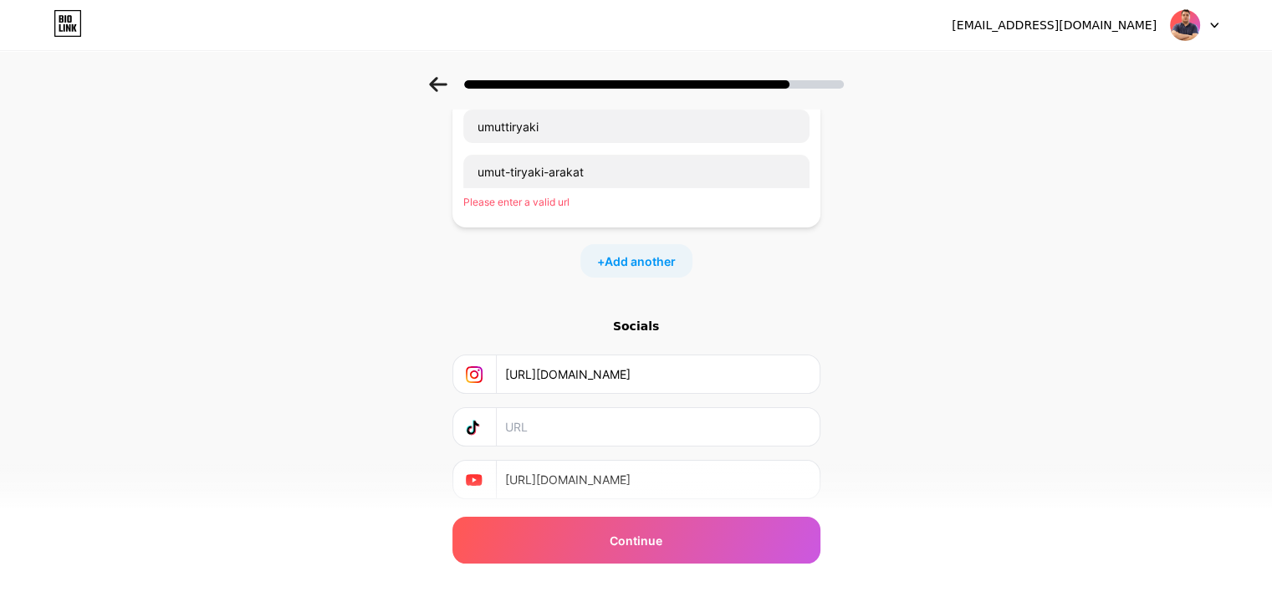
scroll to position [0, 0]
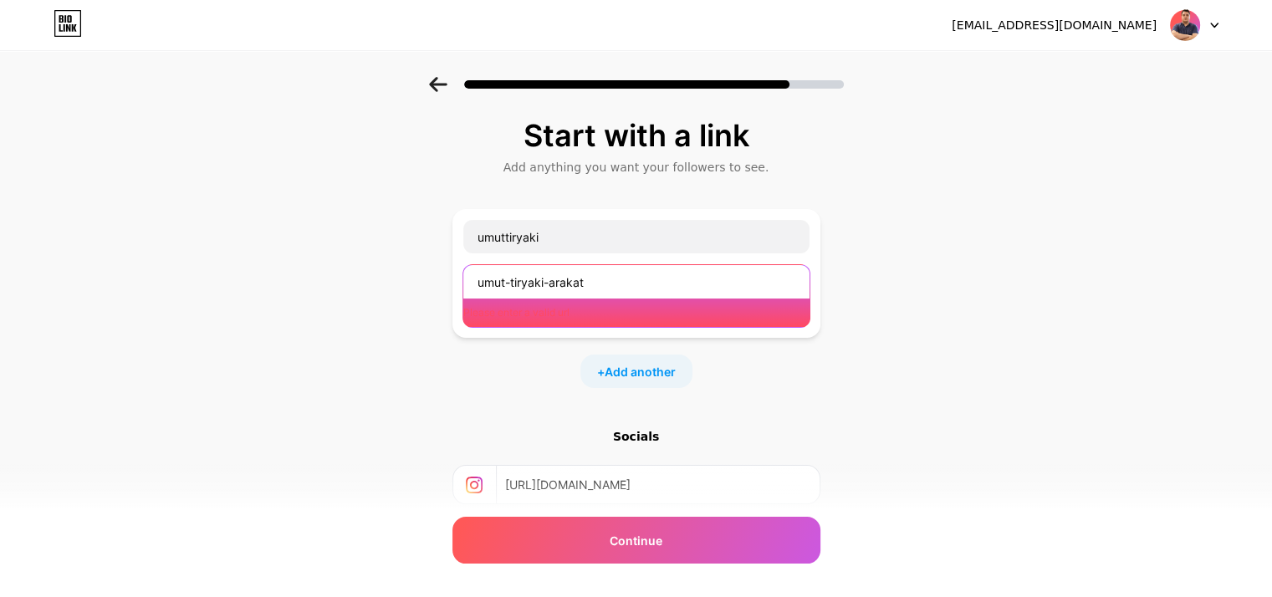
click at [536, 271] on input "umut-tiryaki-arakat" at bounding box center [636, 281] width 346 height 33
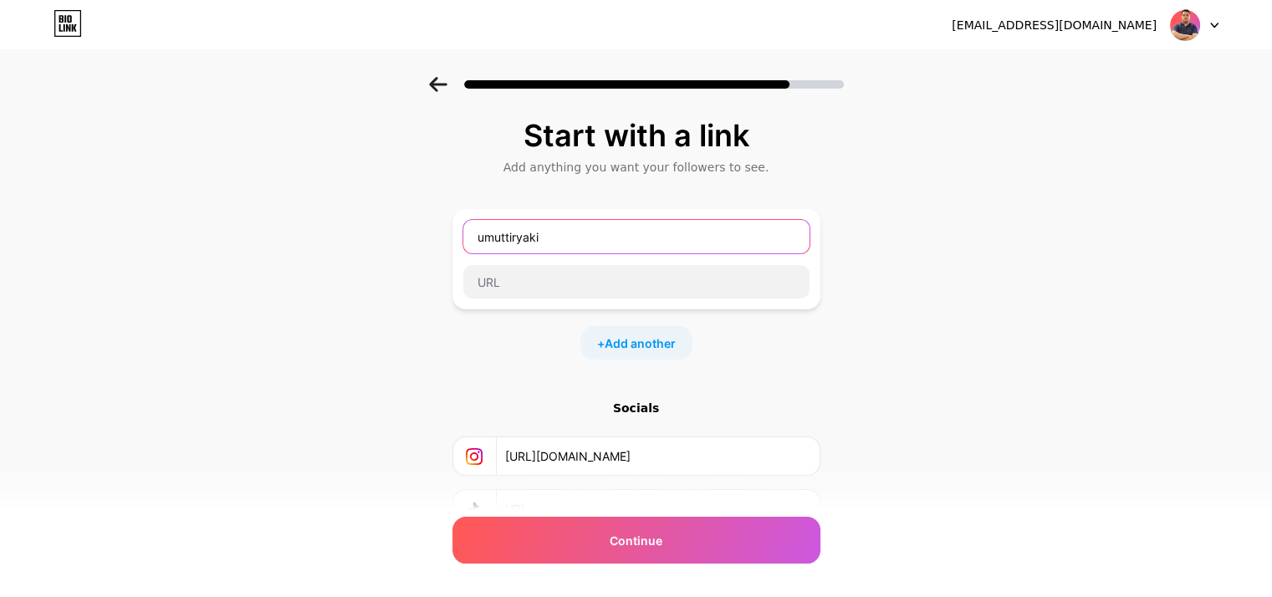
click at [628, 242] on input "umuttiryaki" at bounding box center [636, 236] width 346 height 33
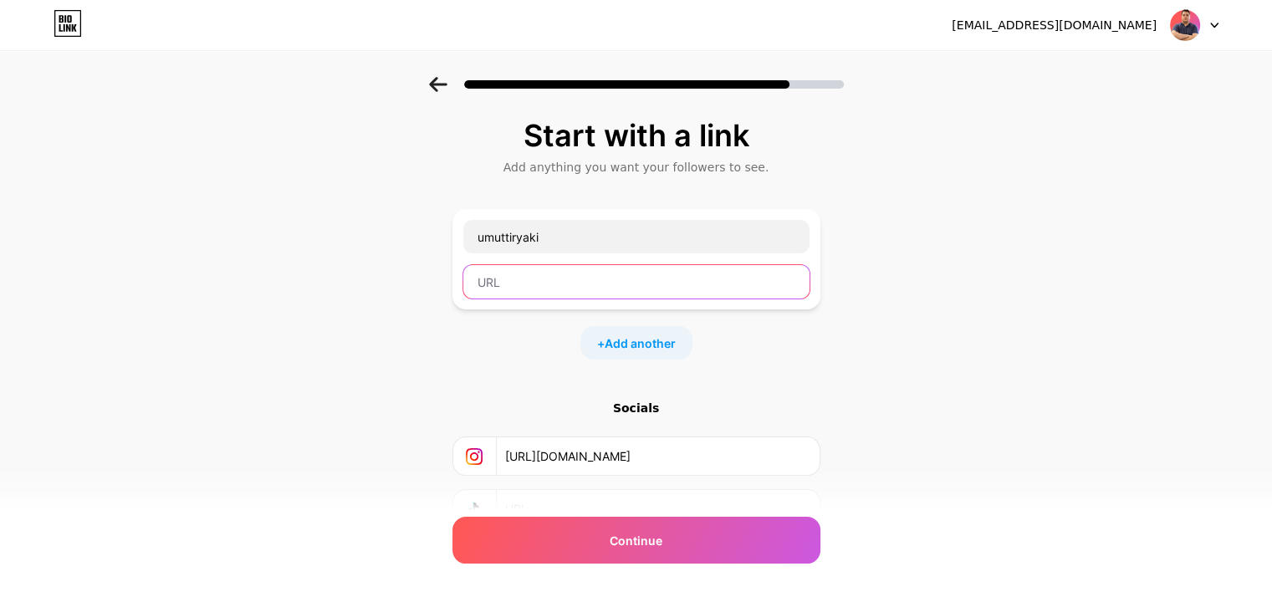
click at [609, 283] on input "text" at bounding box center [636, 281] width 346 height 33
paste input "https://arakatmag.art/"
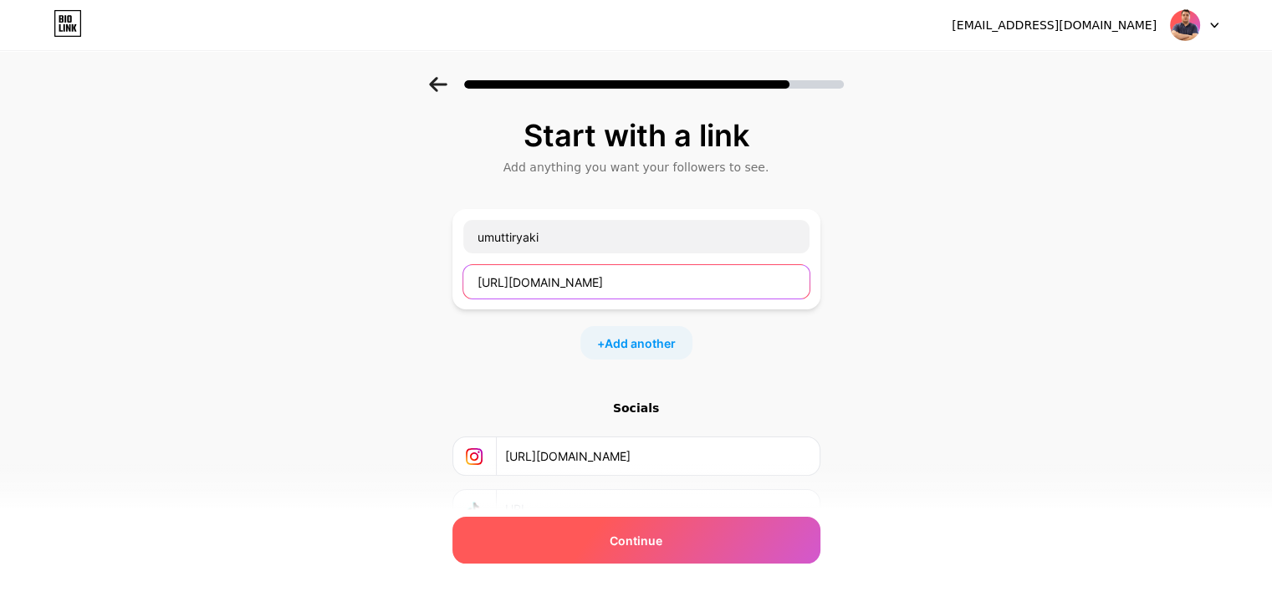
type input "https://arakatmag.art/"
click at [615, 552] on div "Continue" at bounding box center [636, 540] width 368 height 47
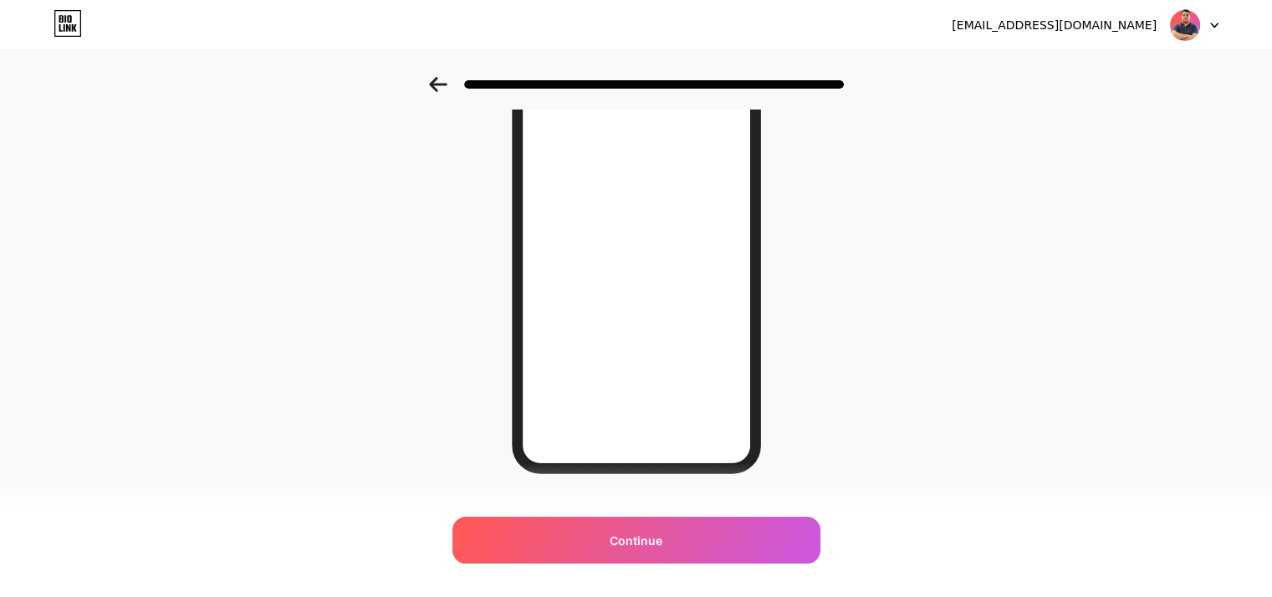
scroll to position [242, 0]
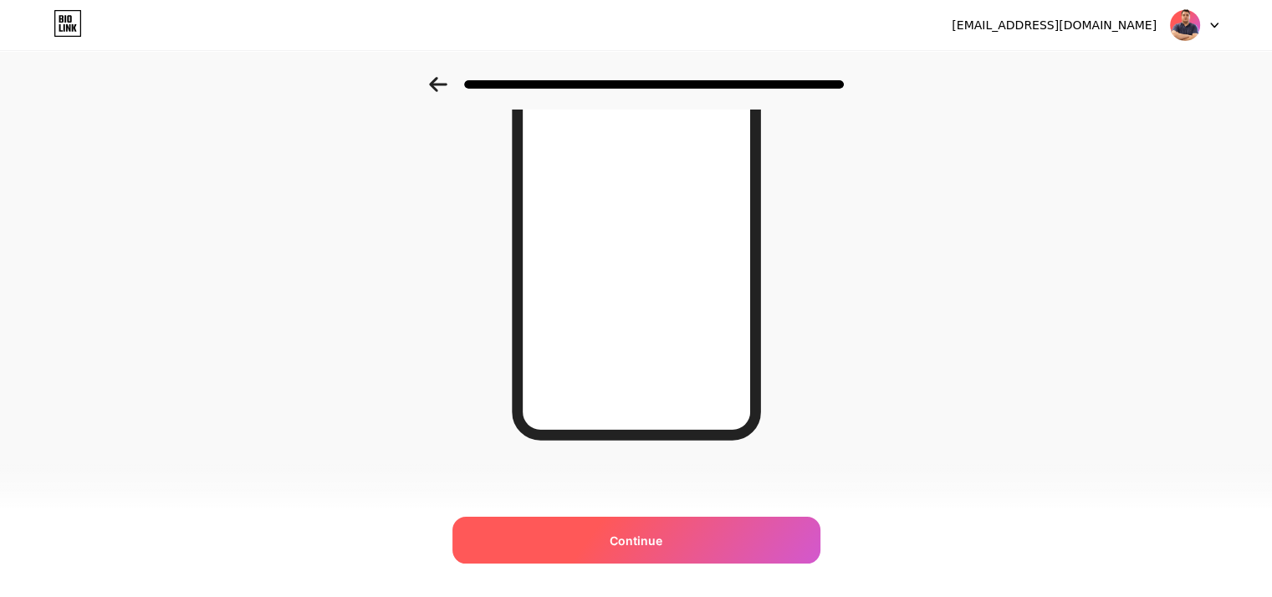
click at [655, 551] on div "Continue" at bounding box center [636, 540] width 368 height 47
